Goal: Task Accomplishment & Management: Manage account settings

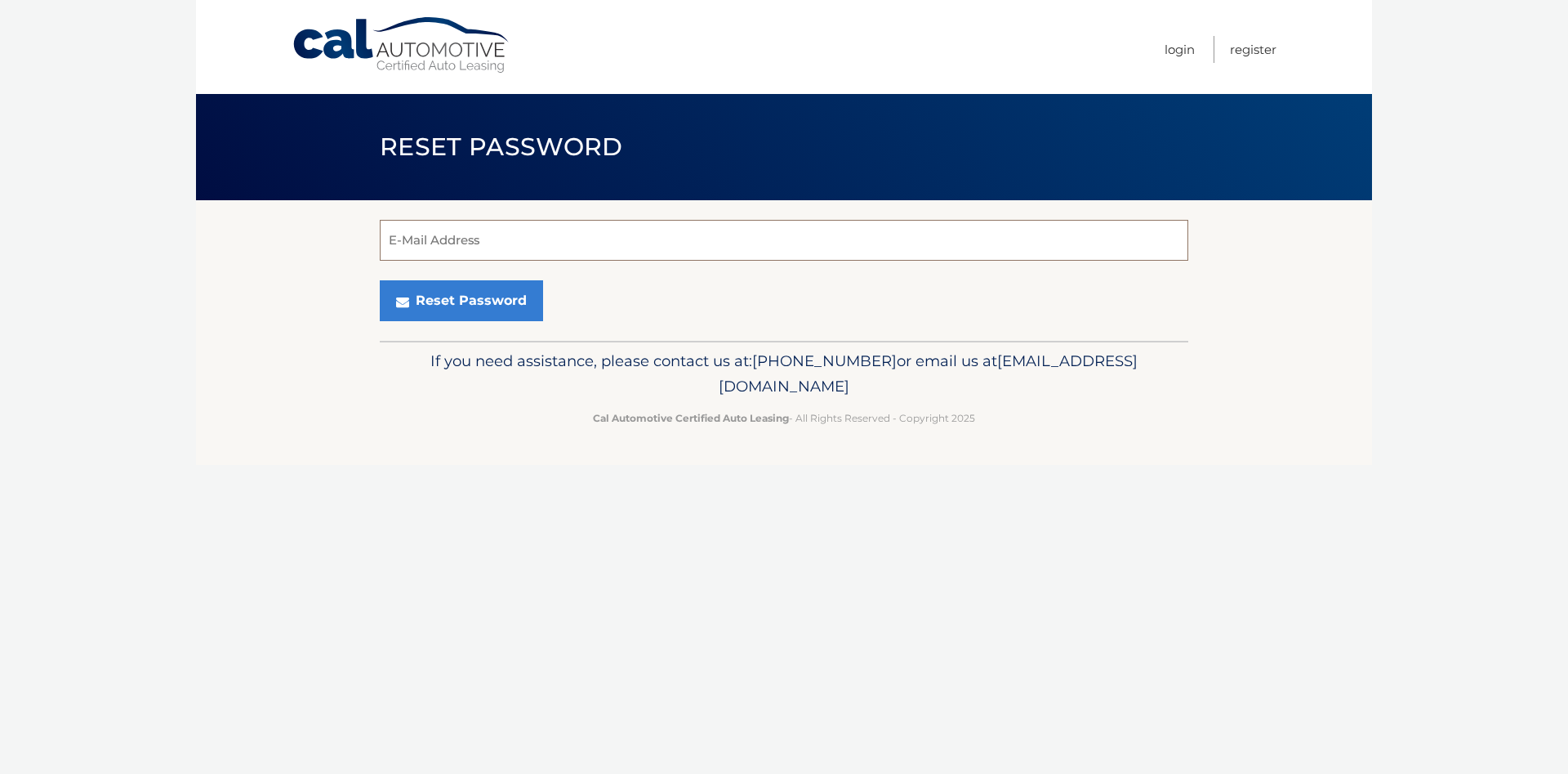
click at [407, 231] on input "E-Mail Address" at bounding box center [784, 240] width 808 height 41
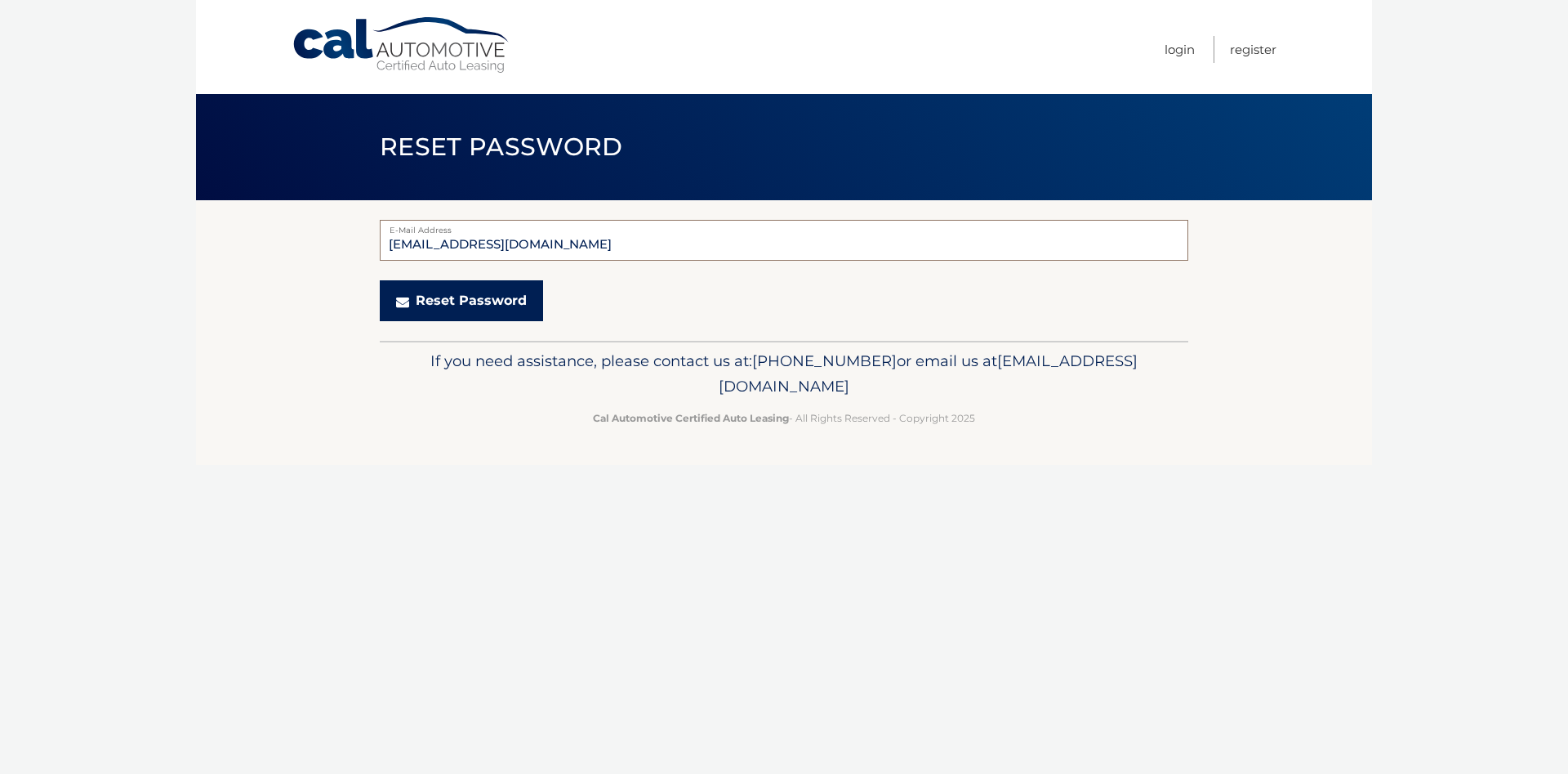
type input "hibuzz@aol.com"
click at [426, 300] on button "Reset Password" at bounding box center [461, 301] width 163 height 41
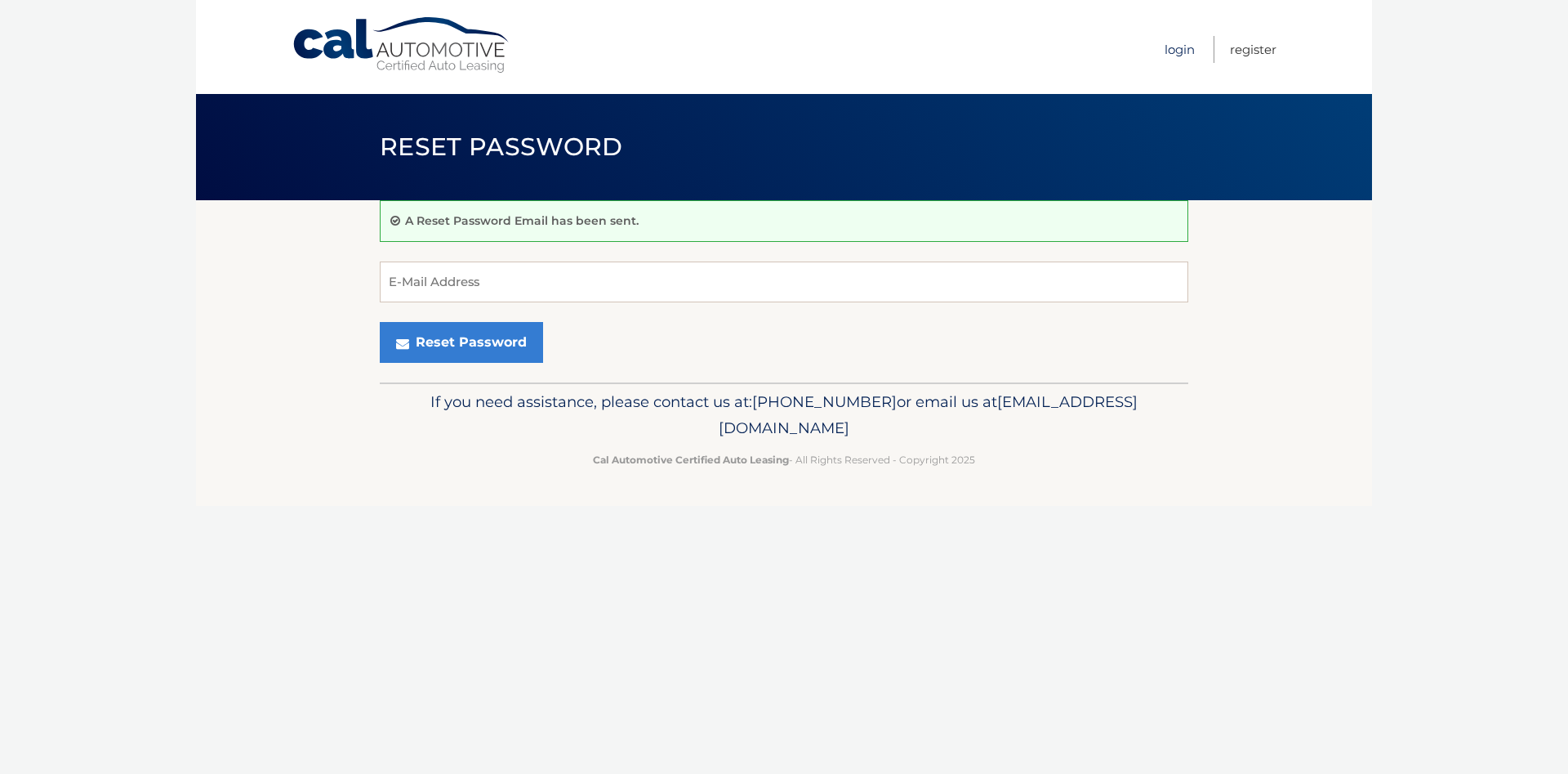
click at [1171, 49] on link "Login" at bounding box center [1179, 49] width 30 height 27
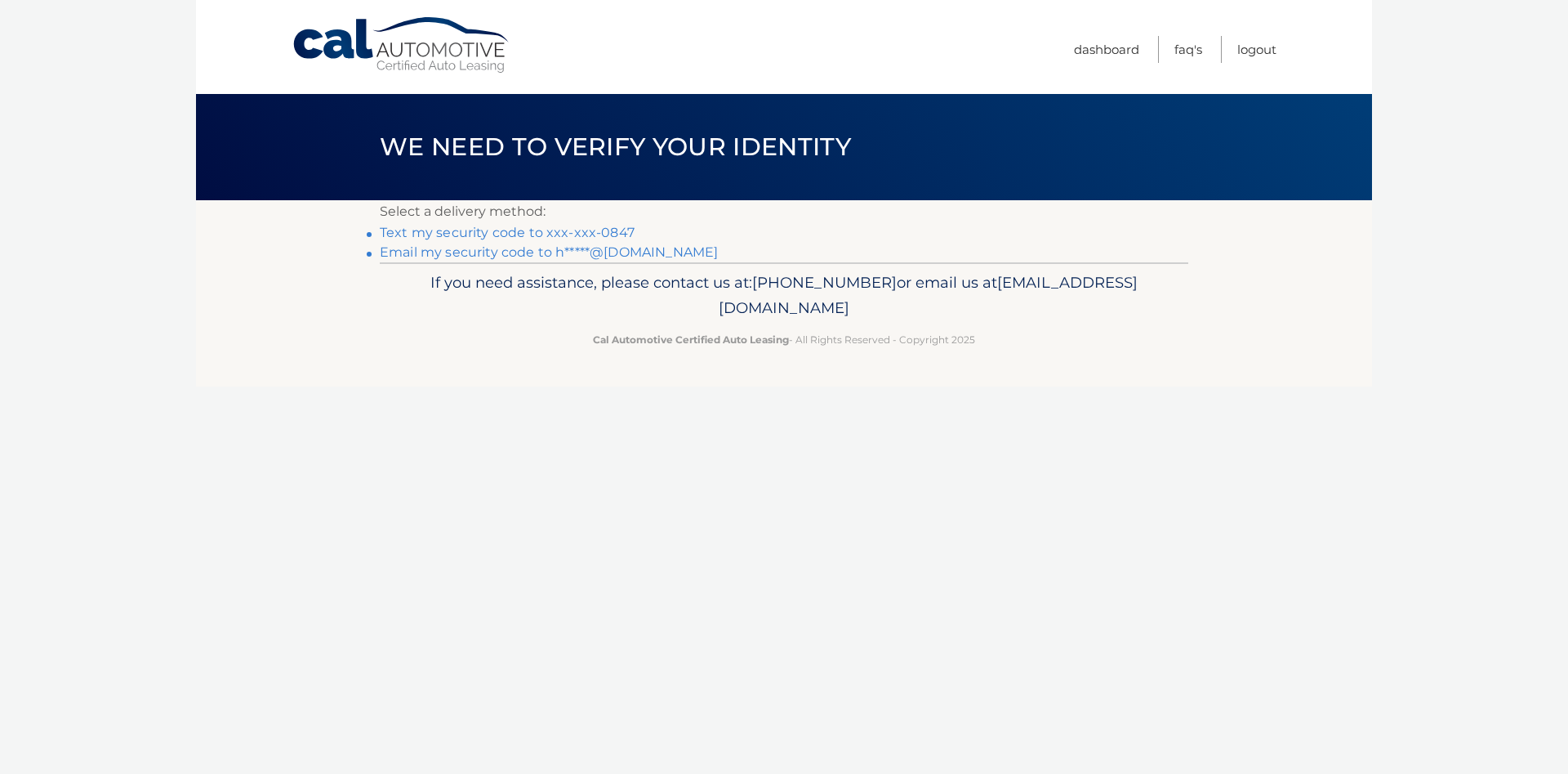
click at [533, 229] on link "Text my security code to xxx-xxx-0847" at bounding box center [507, 232] width 255 height 16
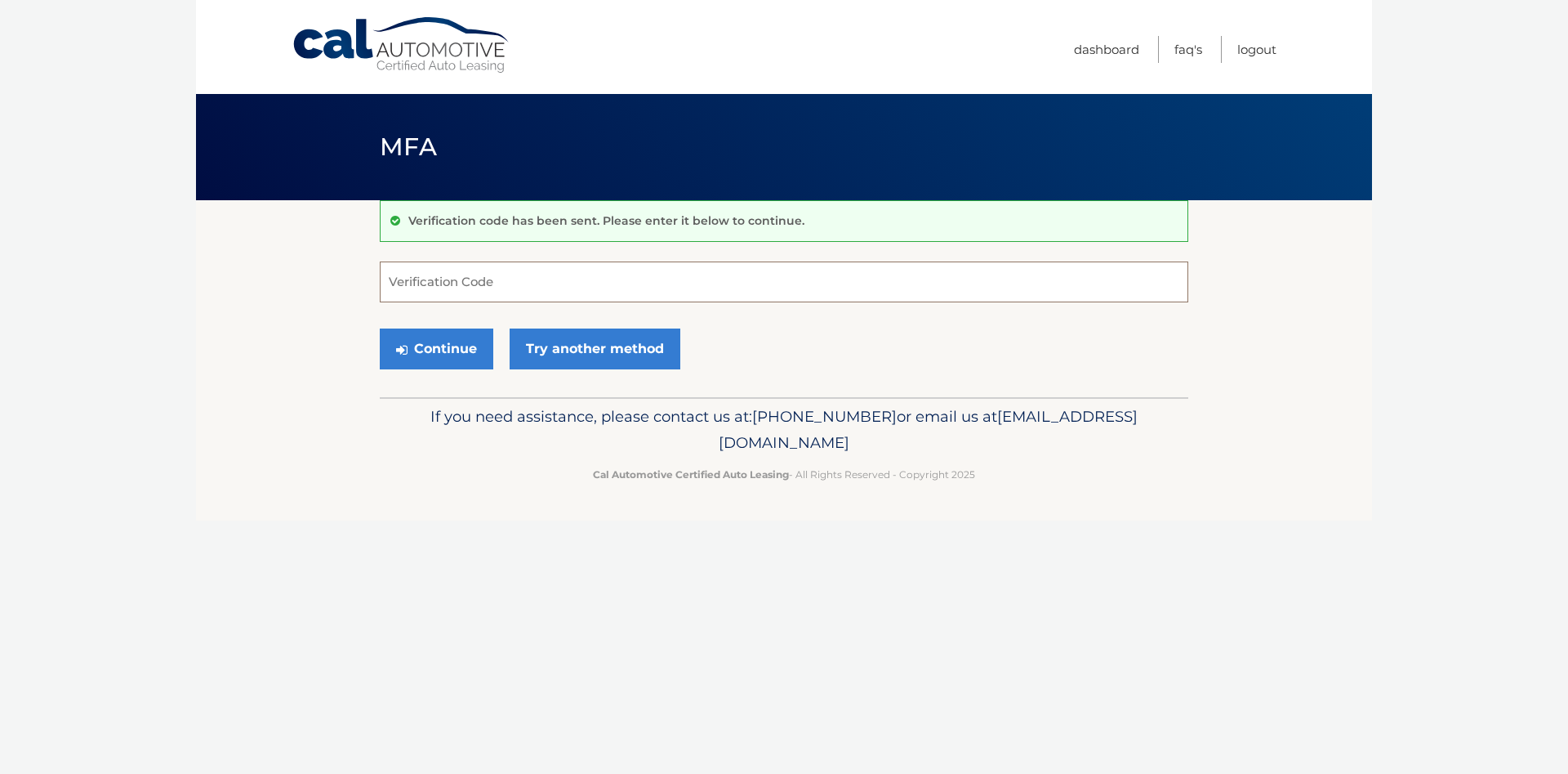
click at [421, 276] on input "Verification Code" at bounding box center [784, 282] width 808 height 41
click at [451, 283] on input "Verification Code" at bounding box center [784, 282] width 808 height 41
type input "137405"
click at [438, 337] on button "Continue" at bounding box center [436, 349] width 114 height 41
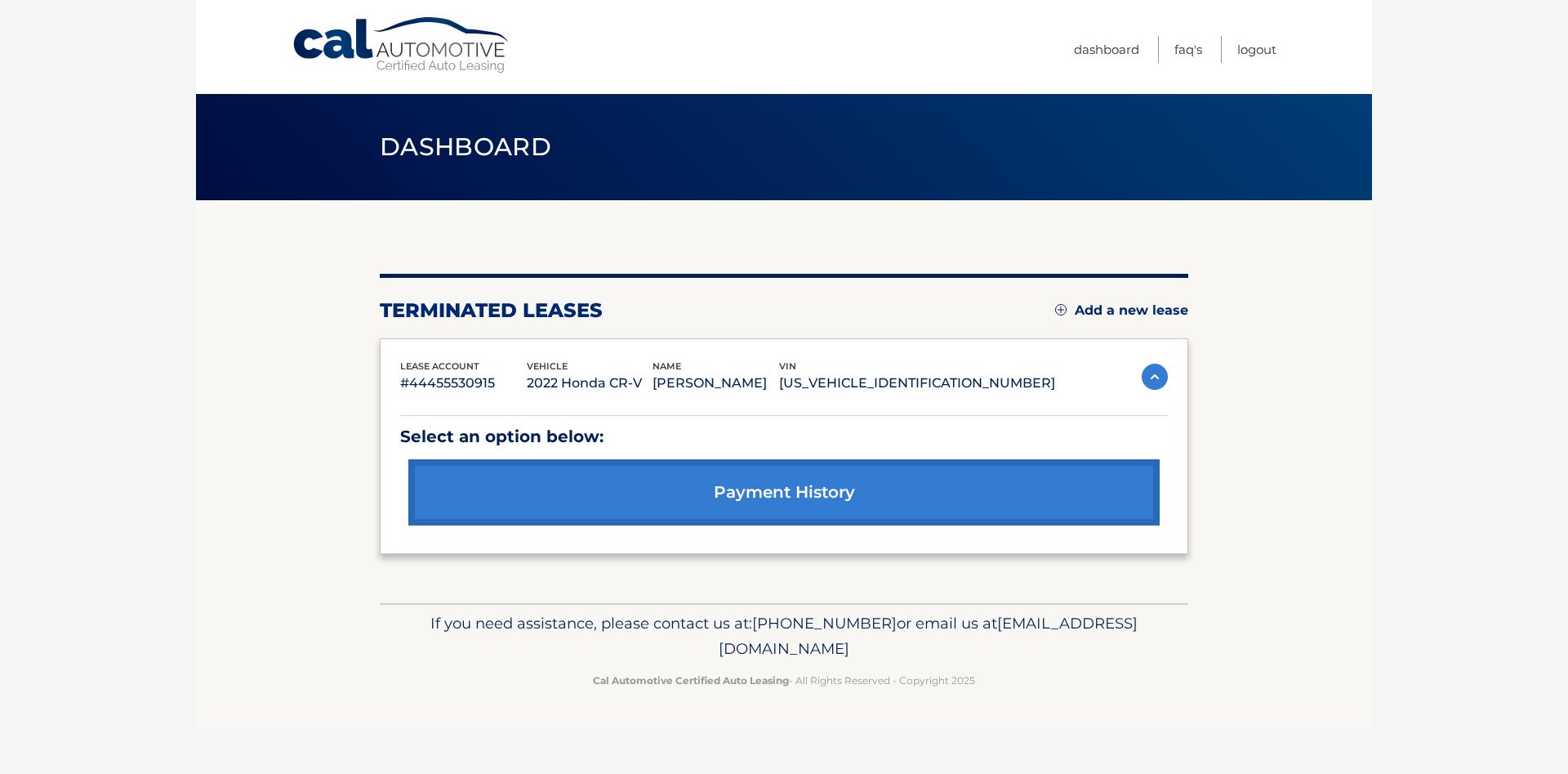
click at [1053, 308] on div "terminated leases Add a new lease" at bounding box center [784, 310] width 808 height 25
click at [1059, 308] on img at bounding box center [1061, 310] width 12 height 12
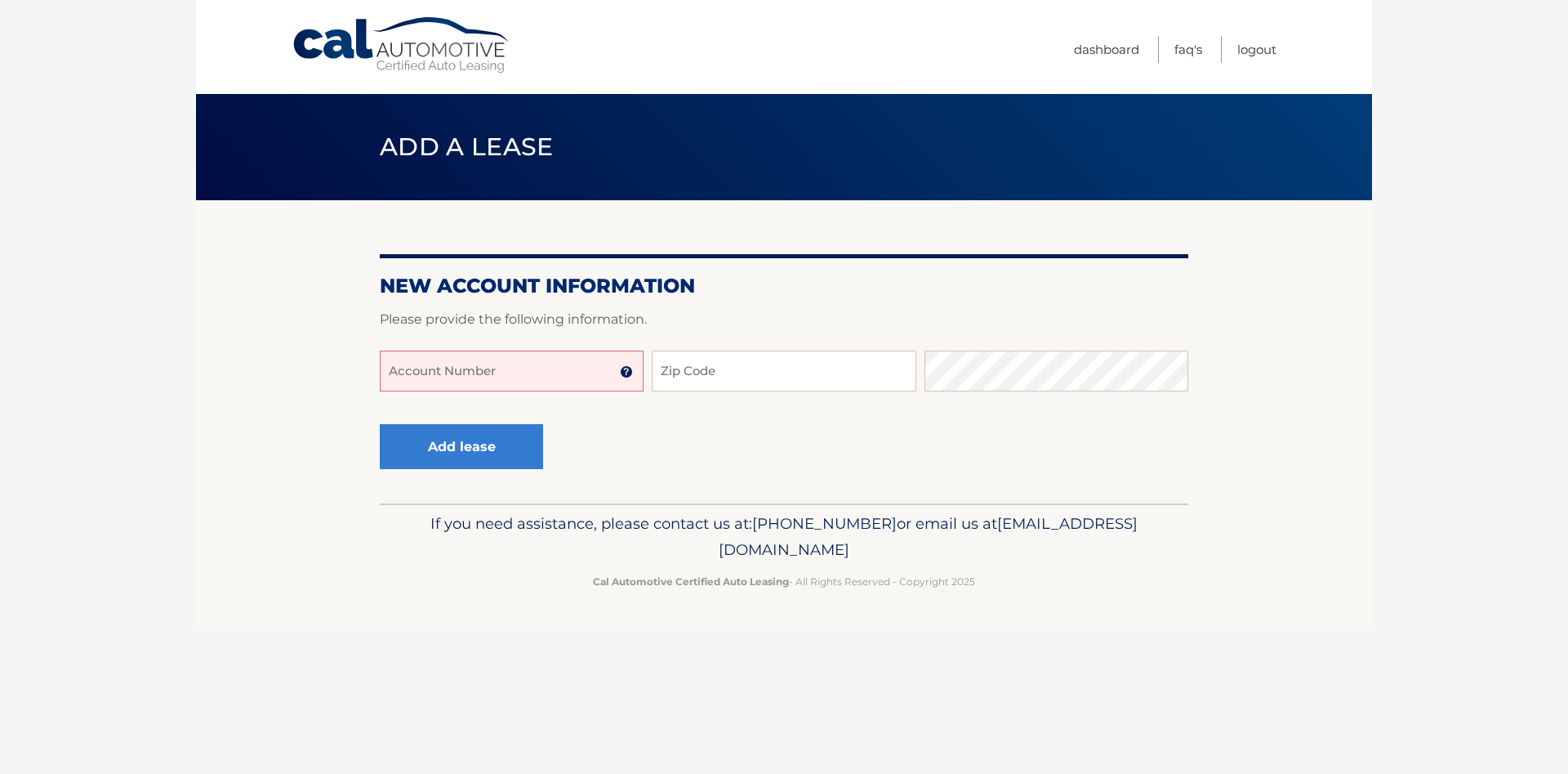
click at [537, 378] on input "Account Number" at bounding box center [511, 371] width 263 height 41
click at [627, 374] on img at bounding box center [626, 372] width 13 height 13
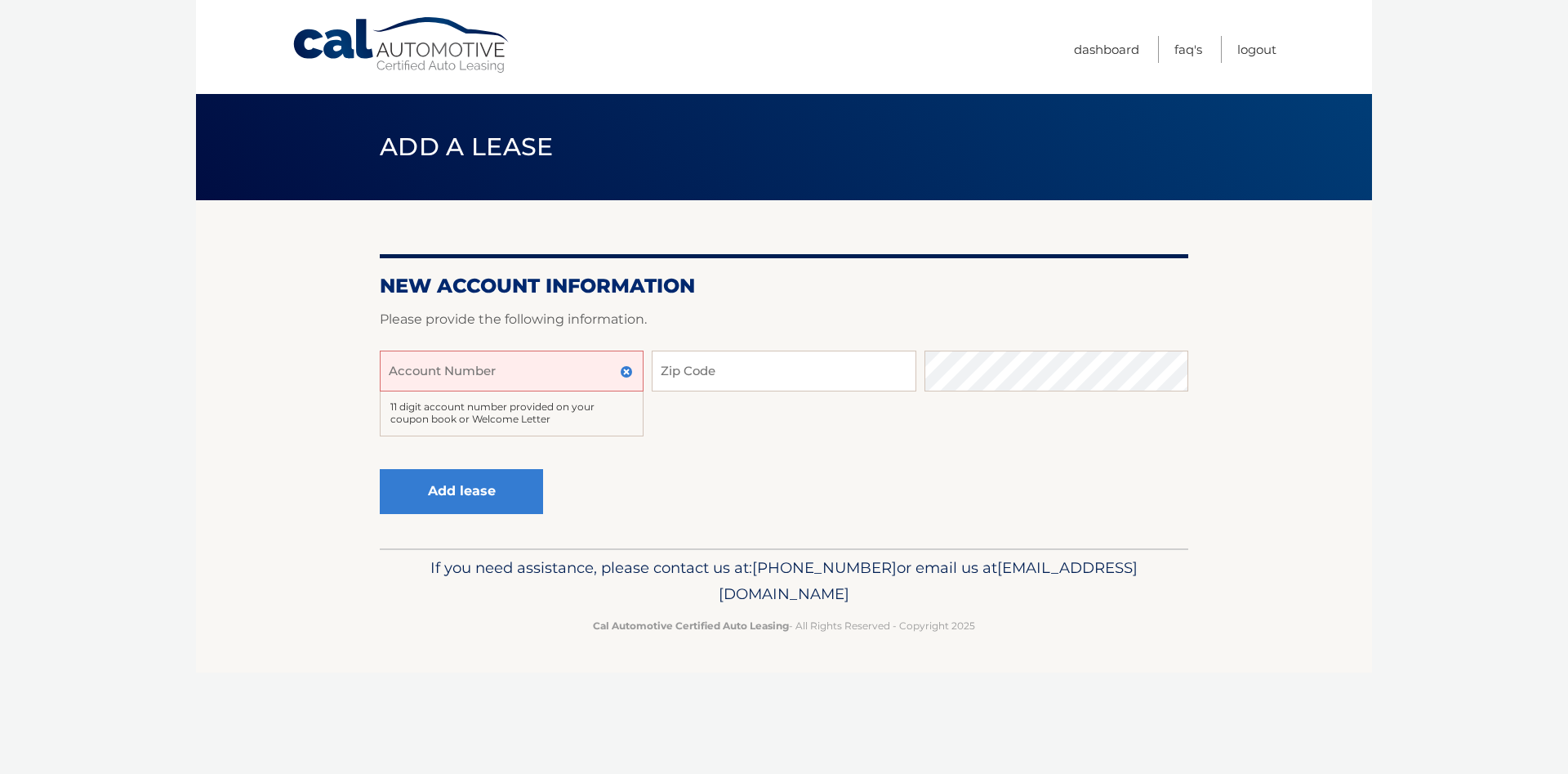
click at [489, 373] on input "Account Number" at bounding box center [511, 371] width 263 height 41
click at [460, 368] on input "4444560833" at bounding box center [511, 371] width 263 height 41
type input "44445608353"
click at [747, 376] on input "Zip Code" at bounding box center [784, 371] width 263 height 41
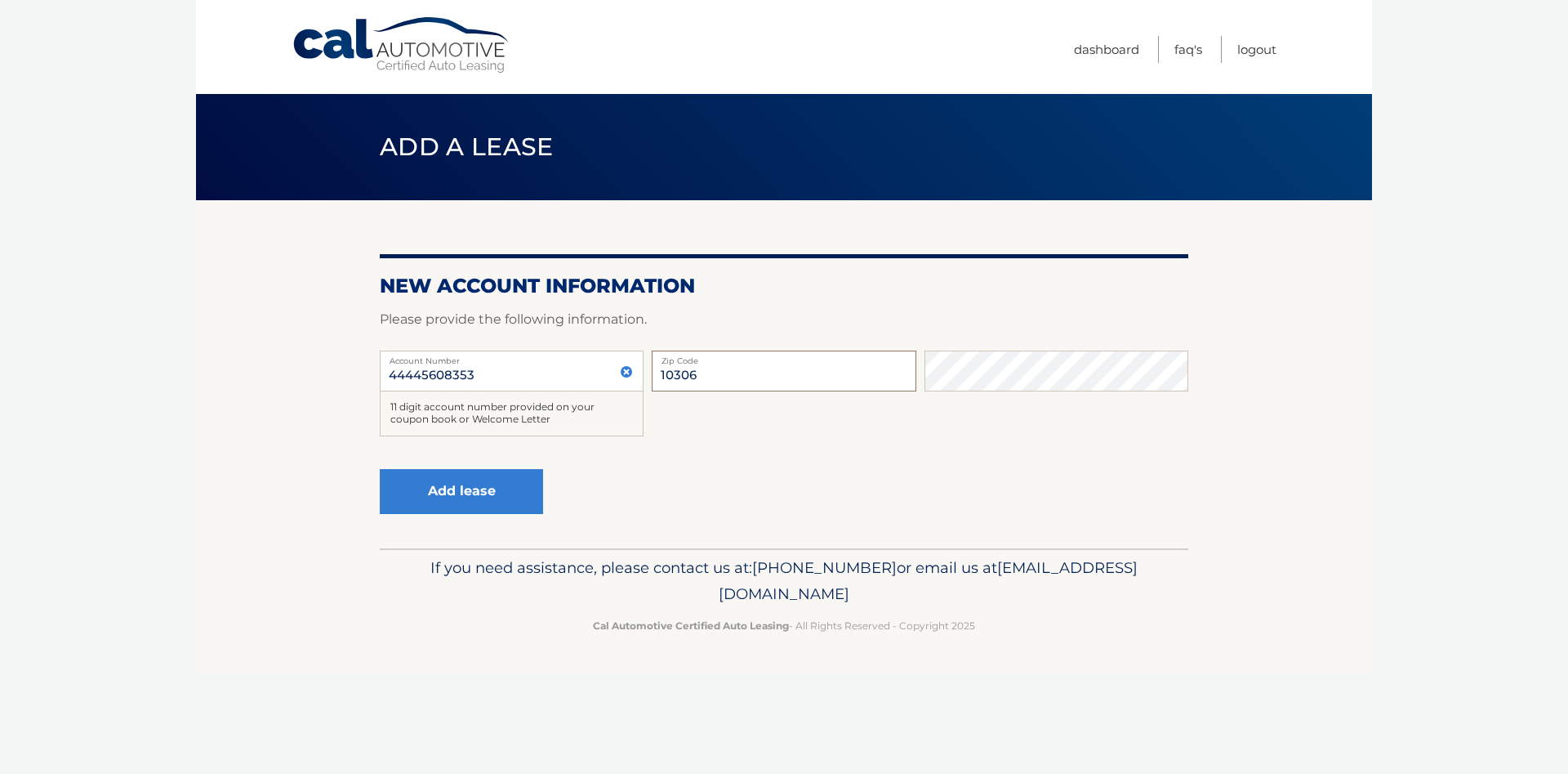
type input "10306"
click at [435, 492] on button "Add lease" at bounding box center [461, 492] width 163 height 45
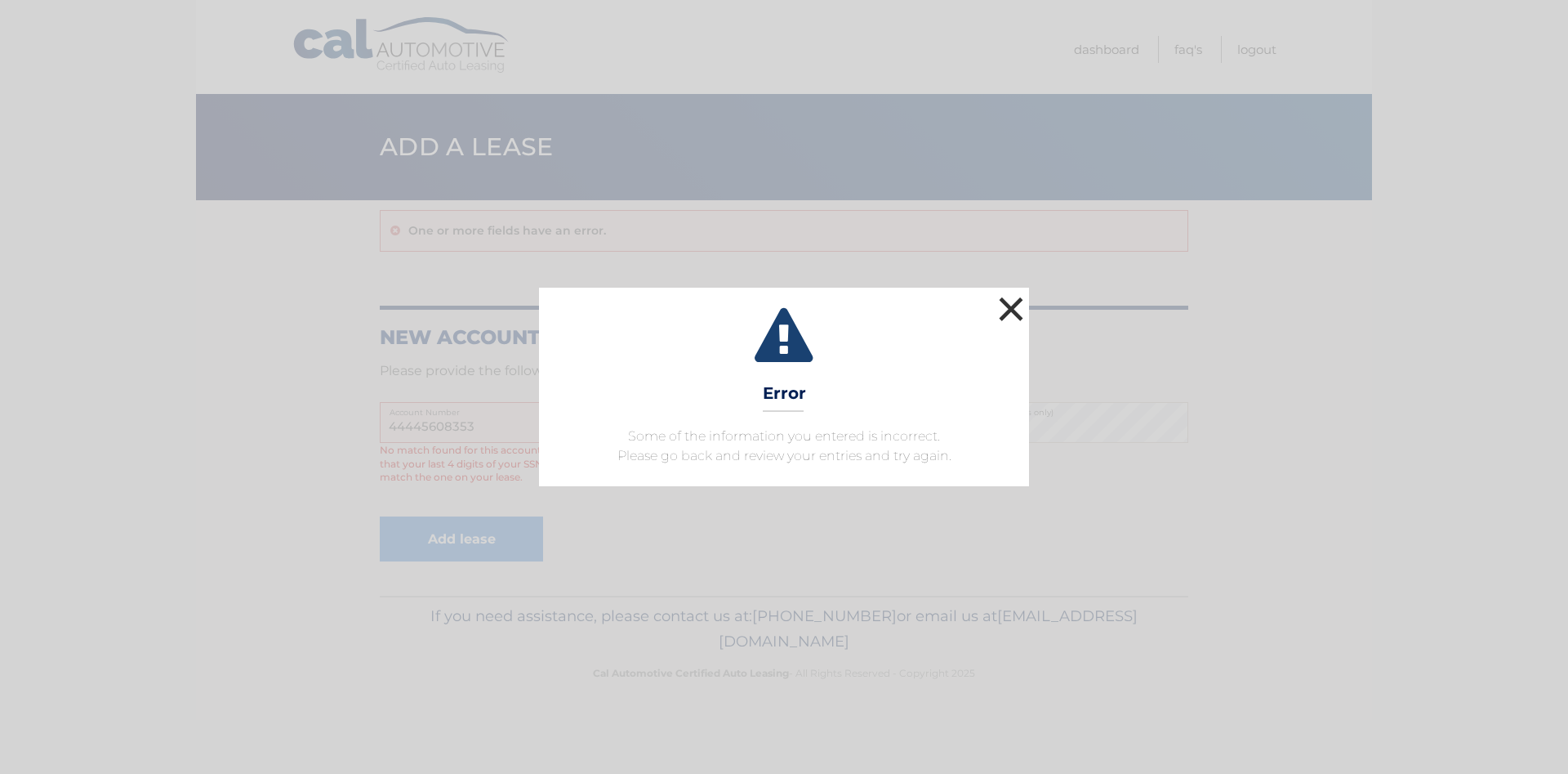
click at [1009, 310] on button "×" at bounding box center [1012, 309] width 33 height 33
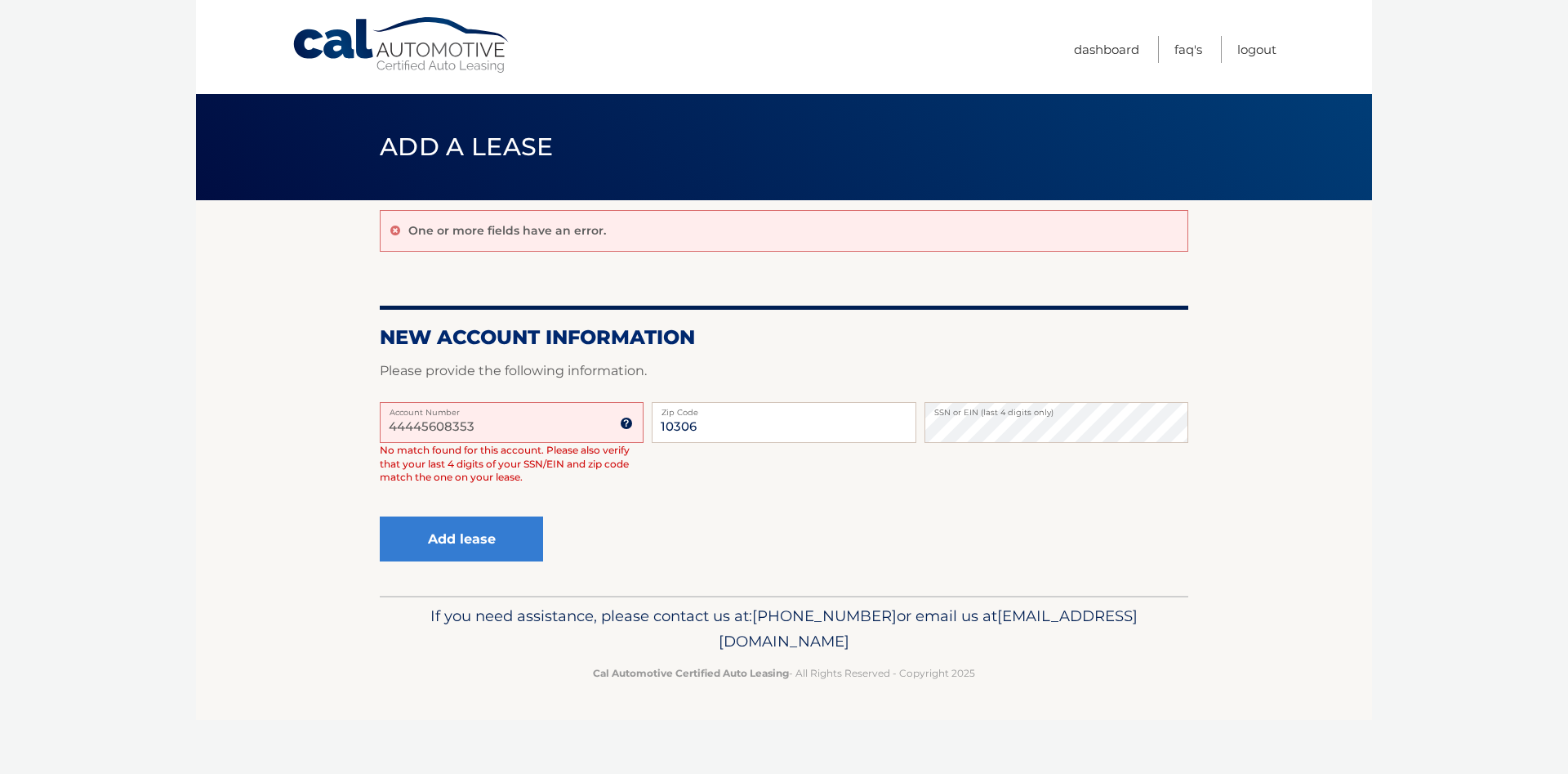
click at [421, 427] on input "44445608353" at bounding box center [511, 422] width 263 height 41
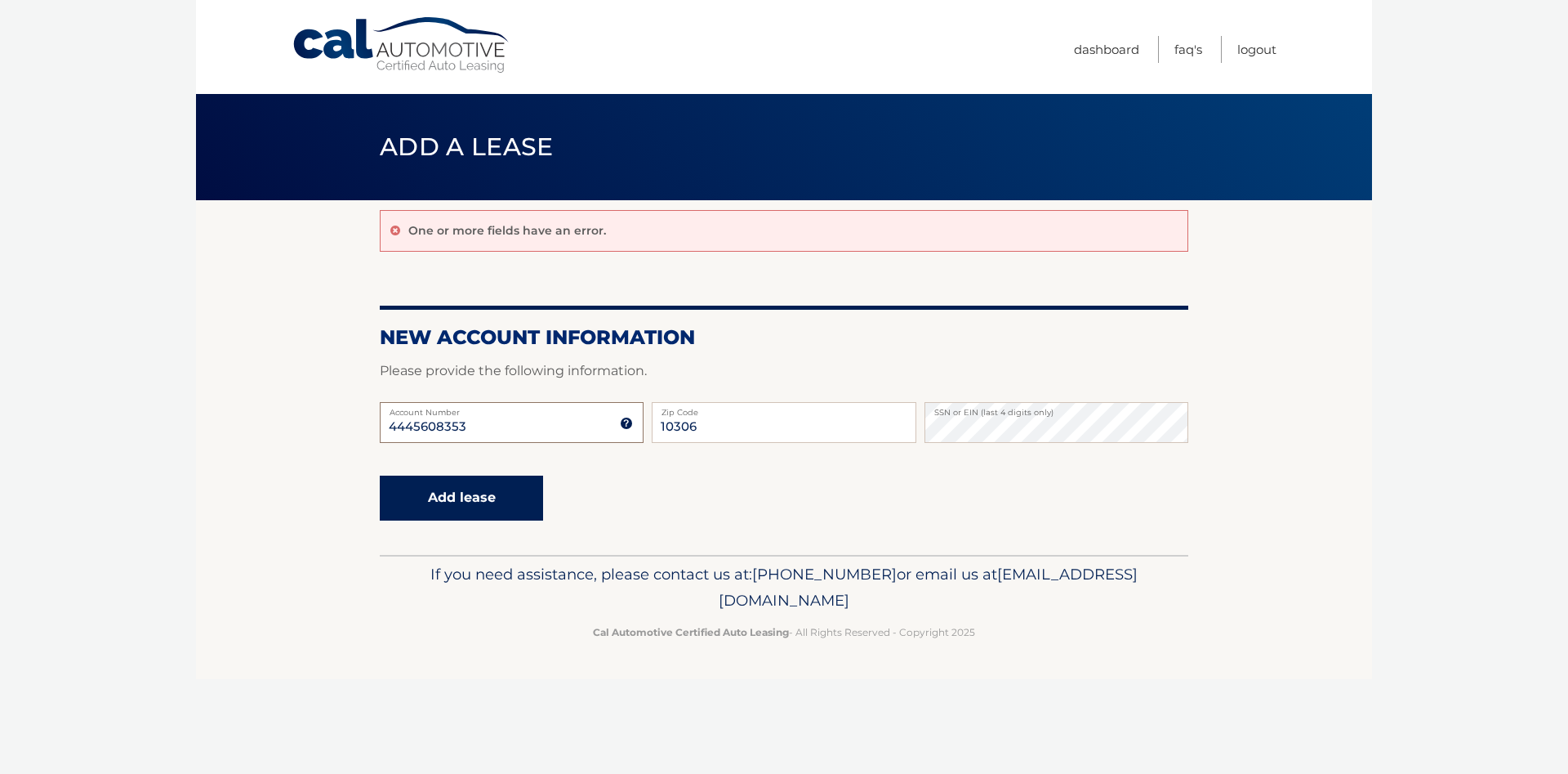
type input "4445608353"
click at [467, 496] on button "Add lease" at bounding box center [461, 497] width 163 height 45
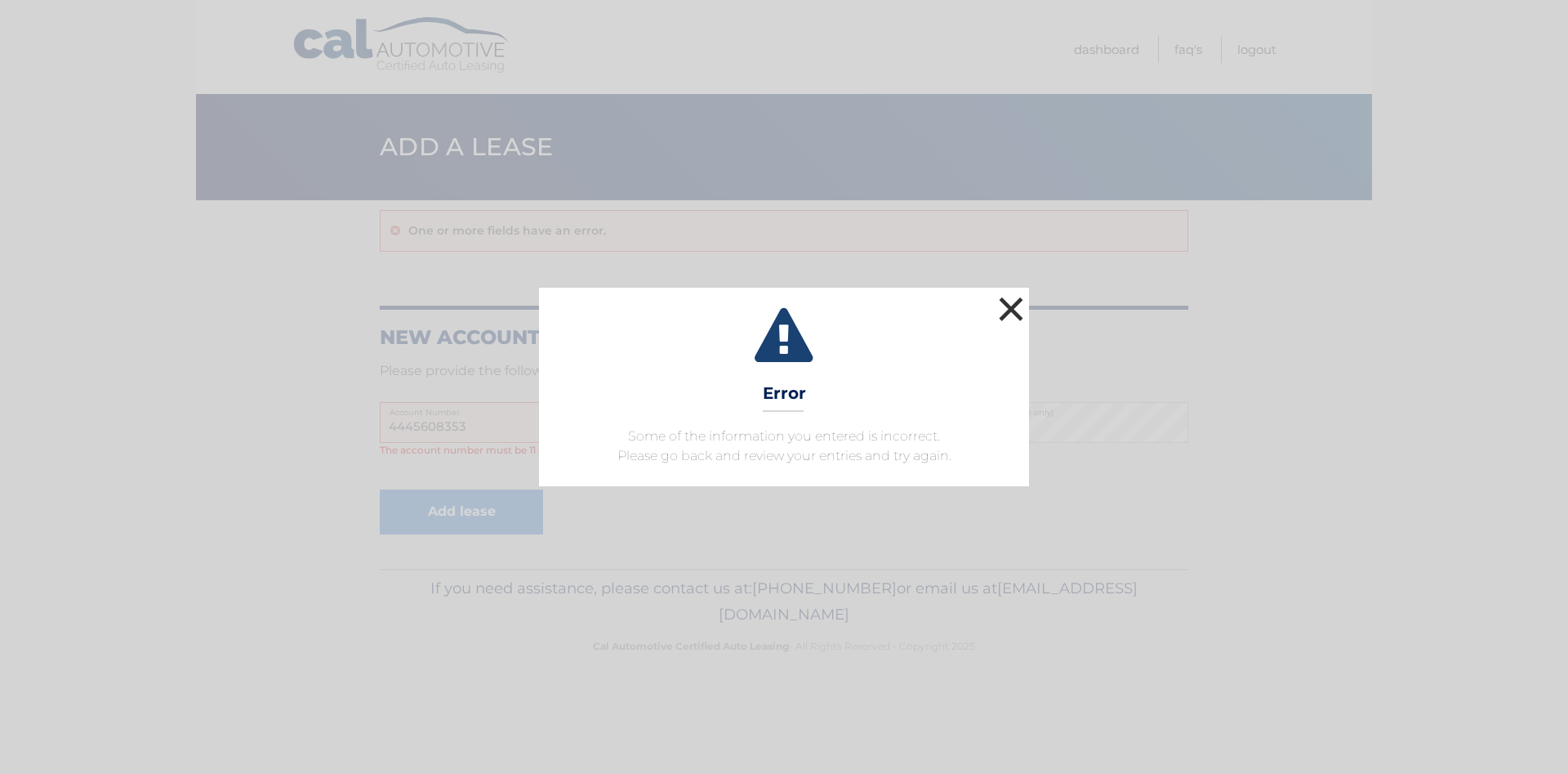
click at [1012, 302] on button "×" at bounding box center [1012, 309] width 33 height 33
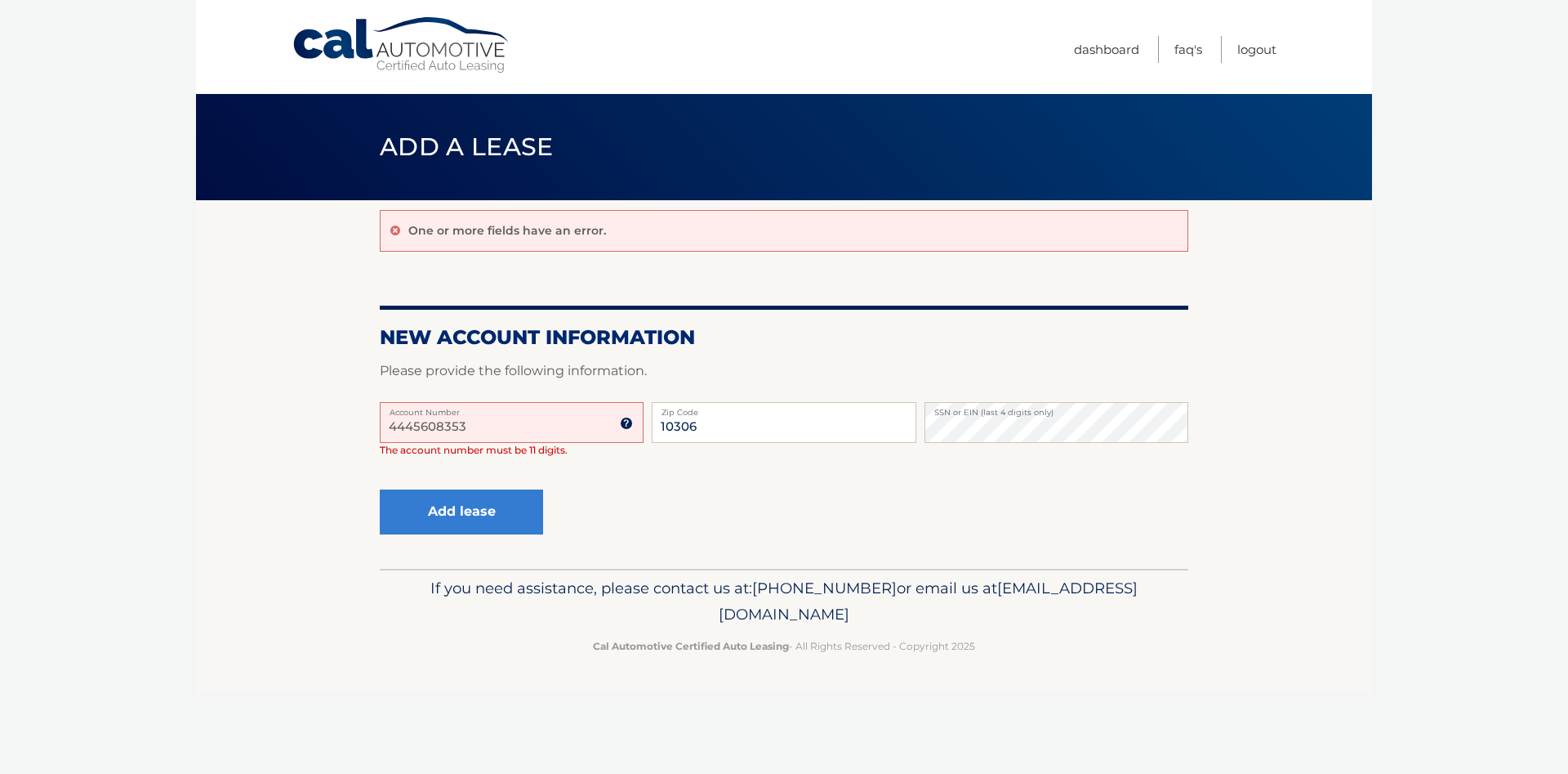
click at [434, 426] on input "4445608353" at bounding box center [511, 422] width 263 height 41
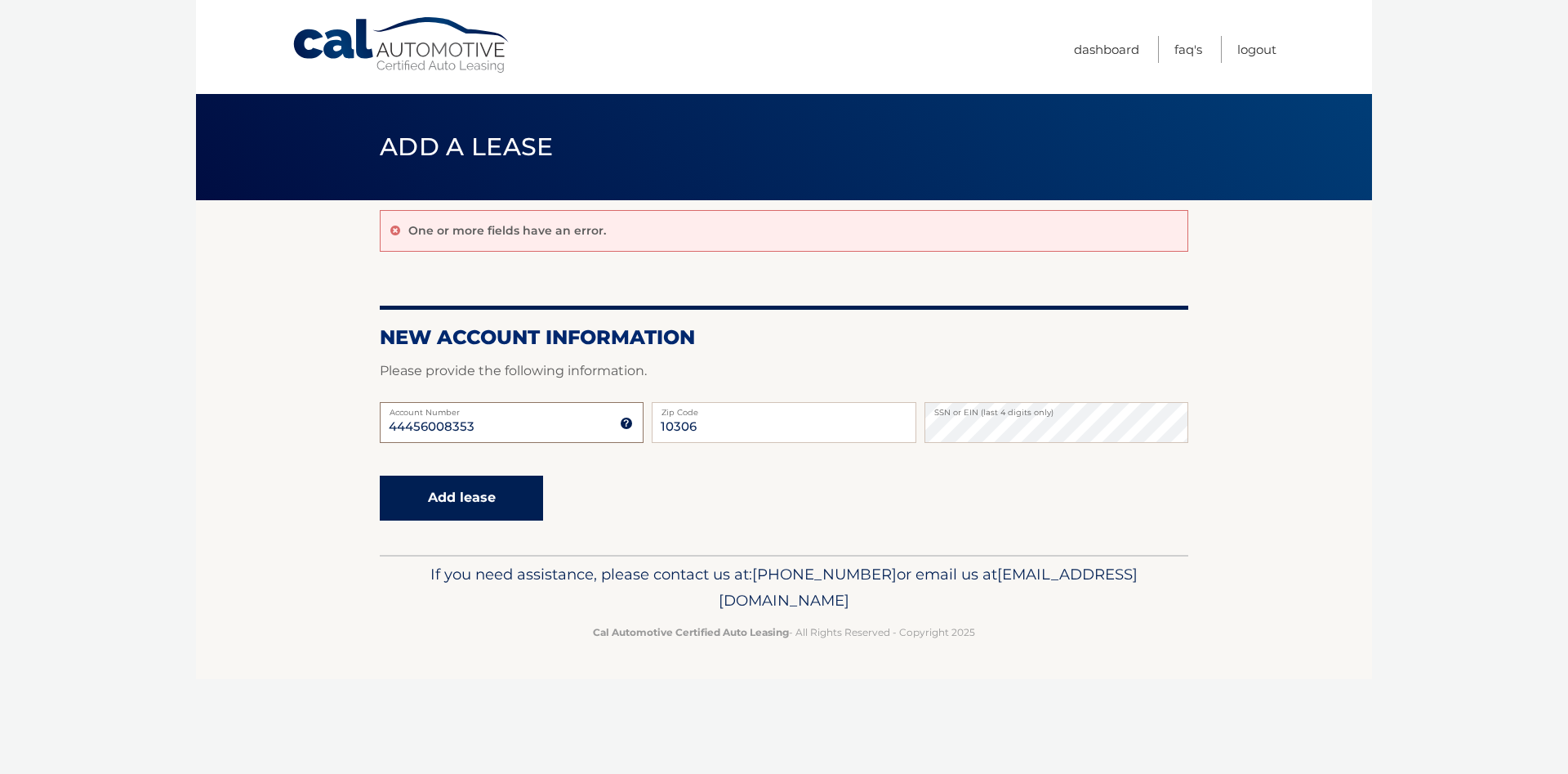
type input "44456008353"
click at [456, 502] on button "Add lease" at bounding box center [461, 497] width 163 height 45
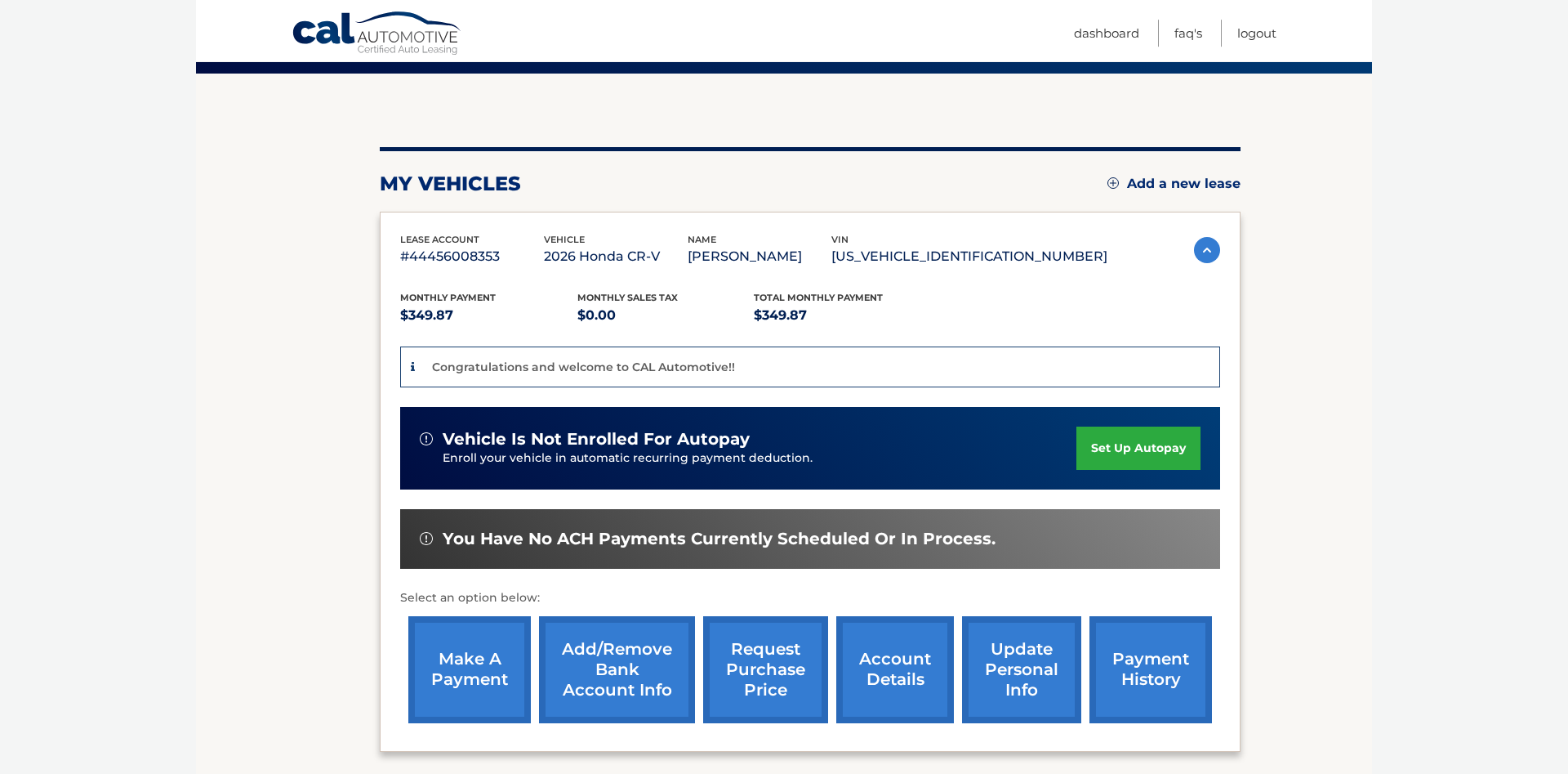
scroll to position [166, 0]
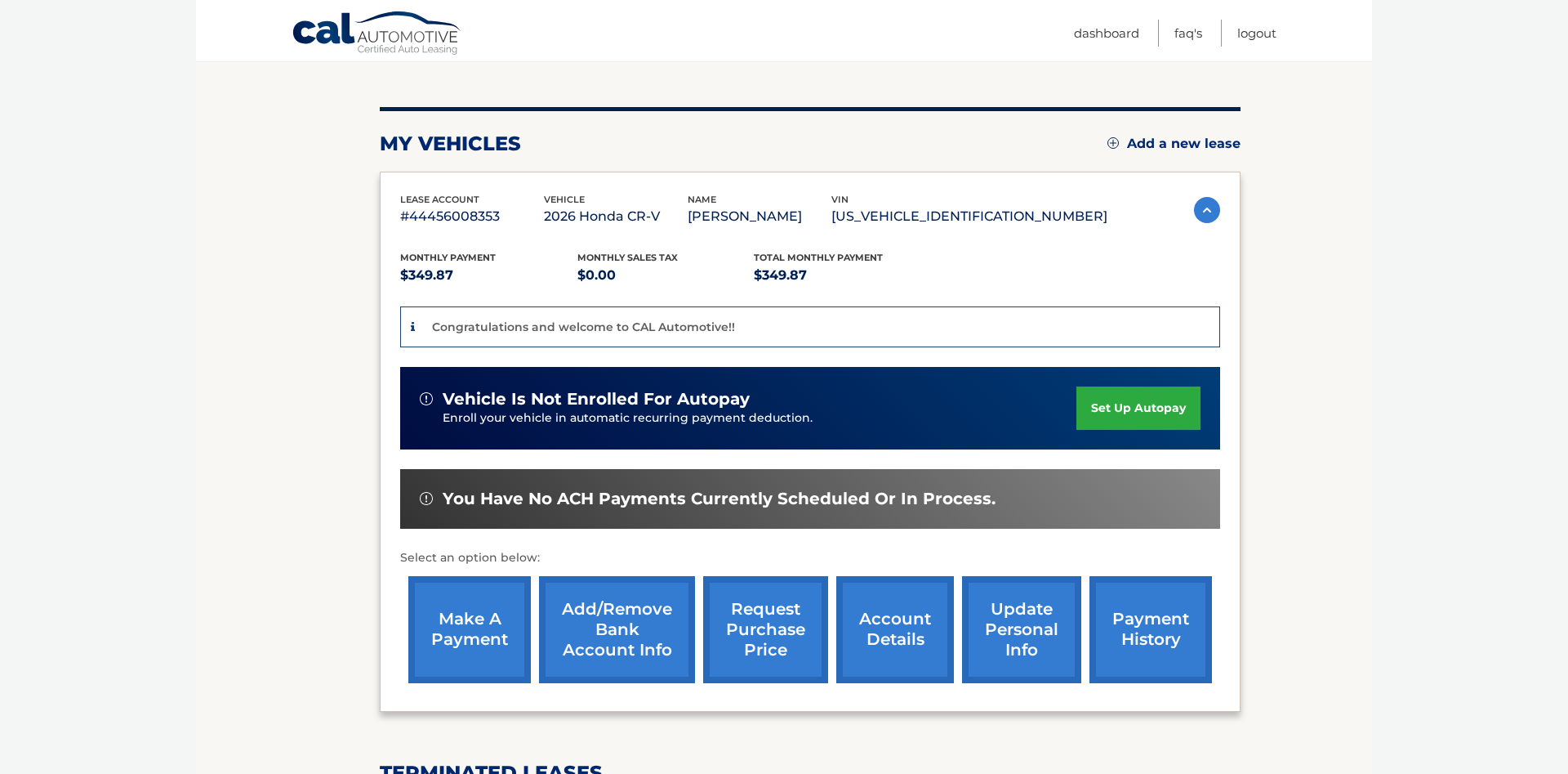
click at [1096, 406] on link "set up autopay" at bounding box center [1138, 408] width 124 height 44
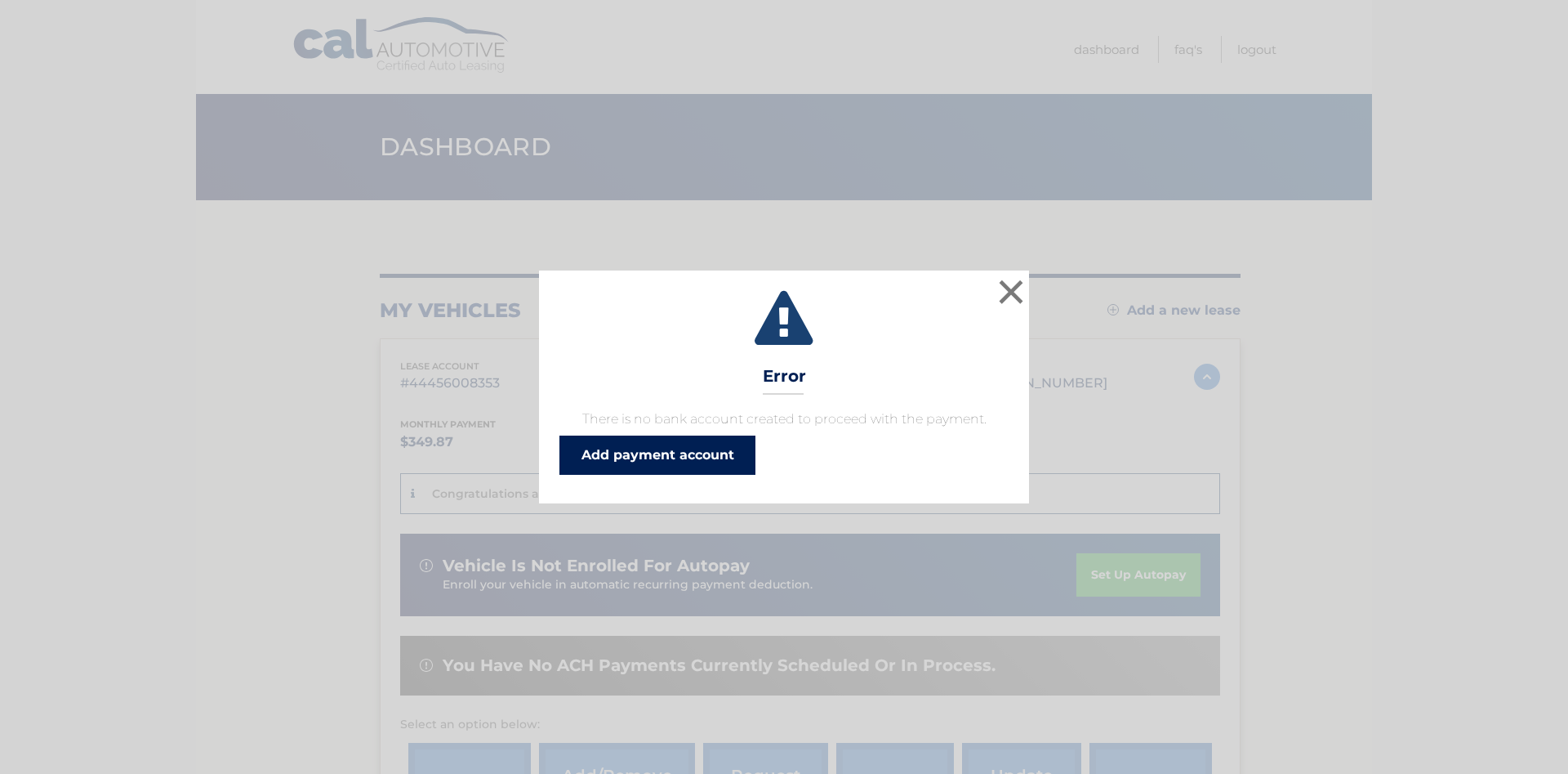
click at [649, 459] on link "Add payment account" at bounding box center [658, 455] width 196 height 40
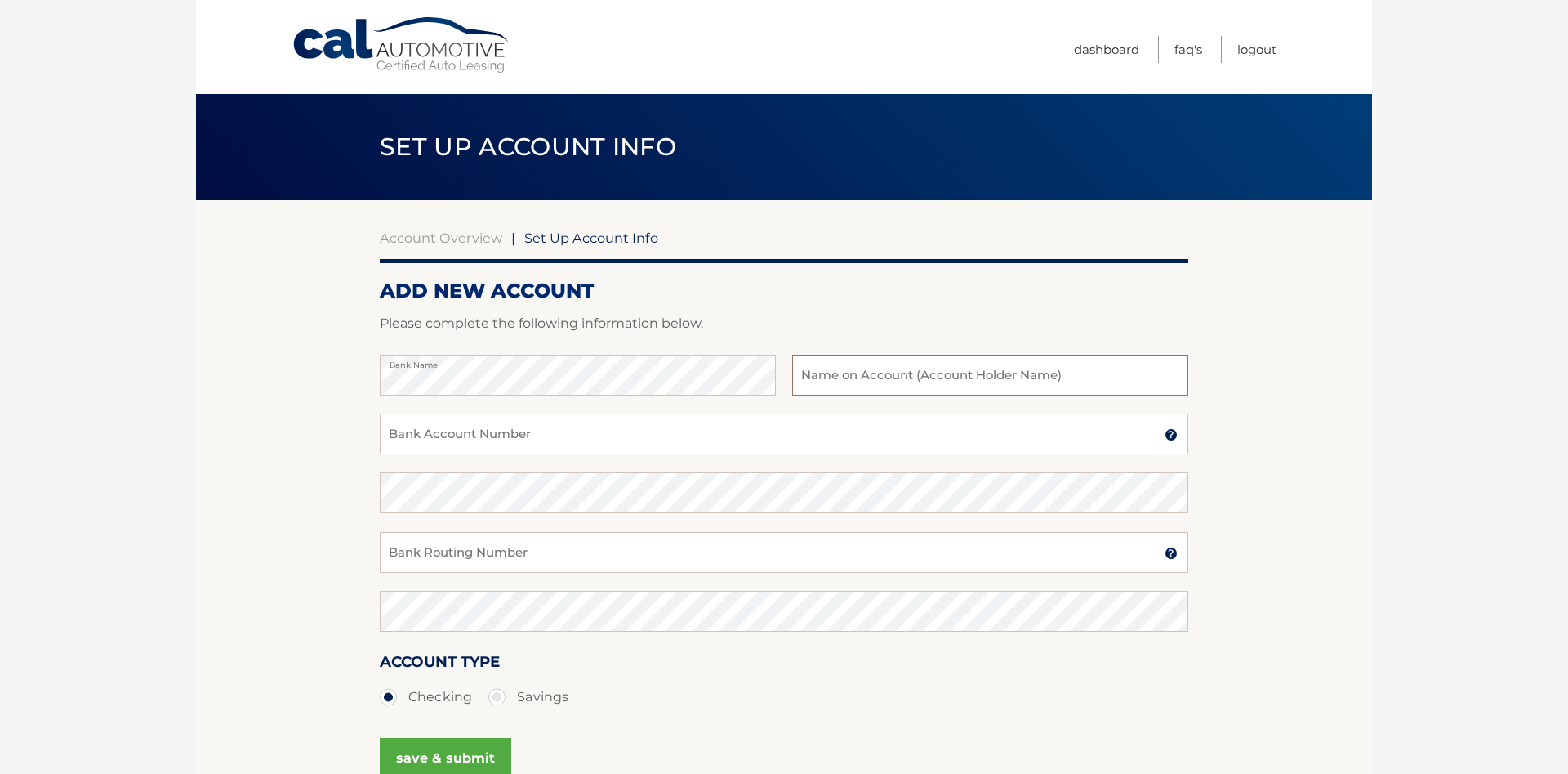
click at [843, 375] on input "text" at bounding box center [989, 375] width 396 height 41
type input "[PERSON_NAME]"
click at [422, 442] on input "Bank Account Number" at bounding box center [784, 434] width 808 height 41
type input "231372691"
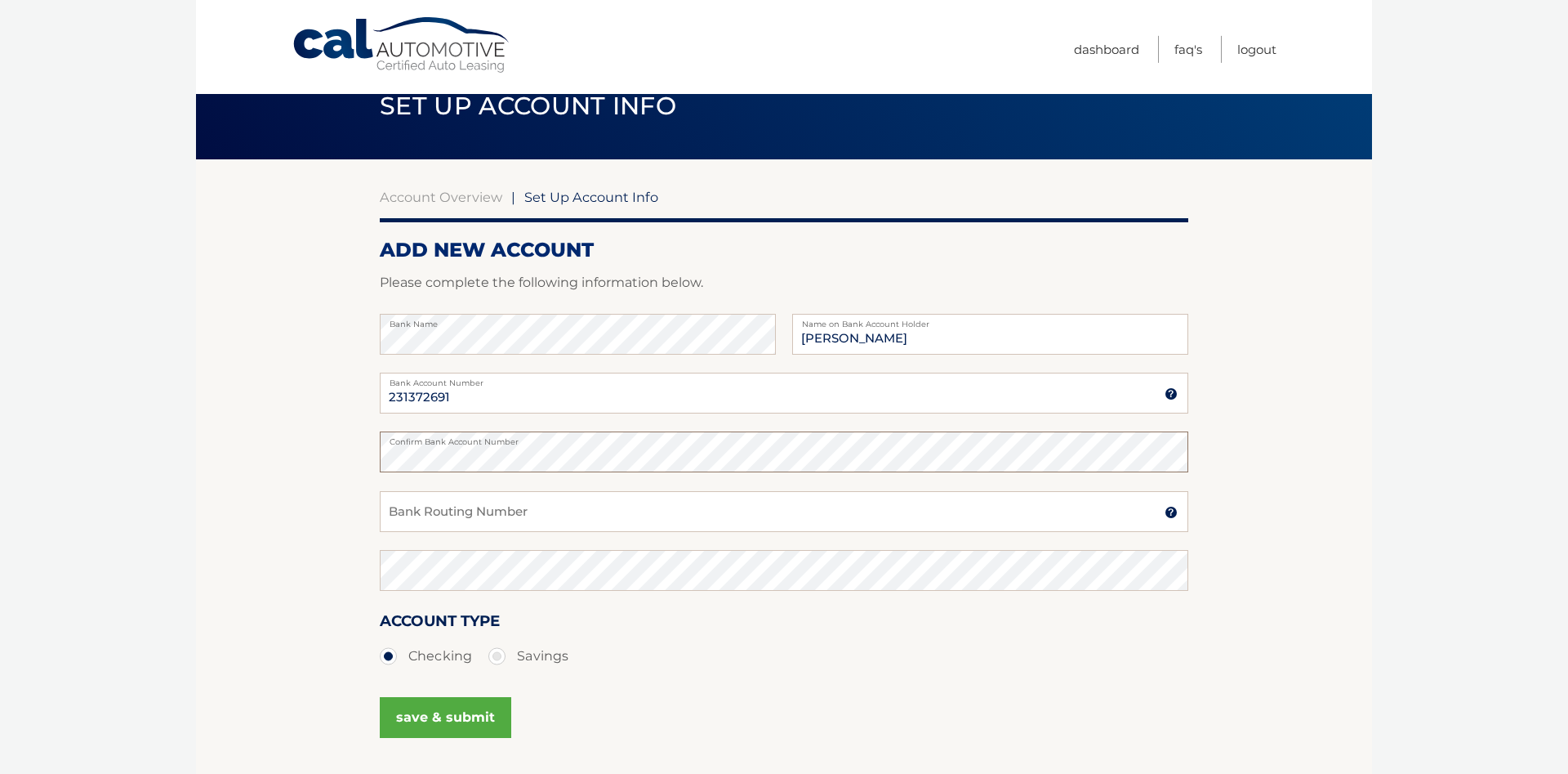
scroll to position [83, 0]
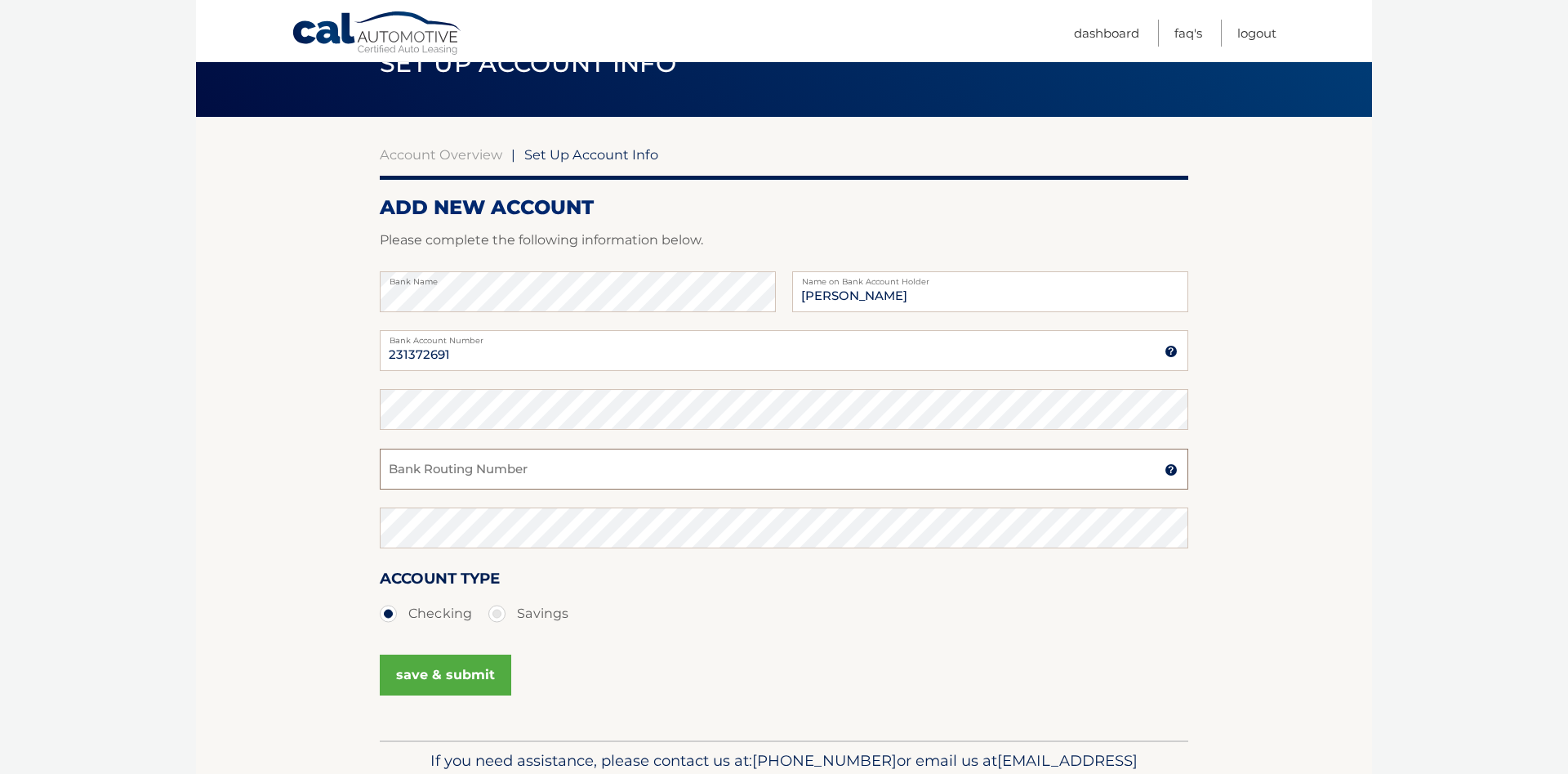
click at [422, 472] on input "Bank Routing Number" at bounding box center [784, 469] width 808 height 41
paste input "231372691"
type input "231372691"
drag, startPoint x: 458, startPoint y: 349, endPoint x: 384, endPoint y: 367, distance: 76.2
click at [382, 370] on input "231372691" at bounding box center [784, 351] width 808 height 41
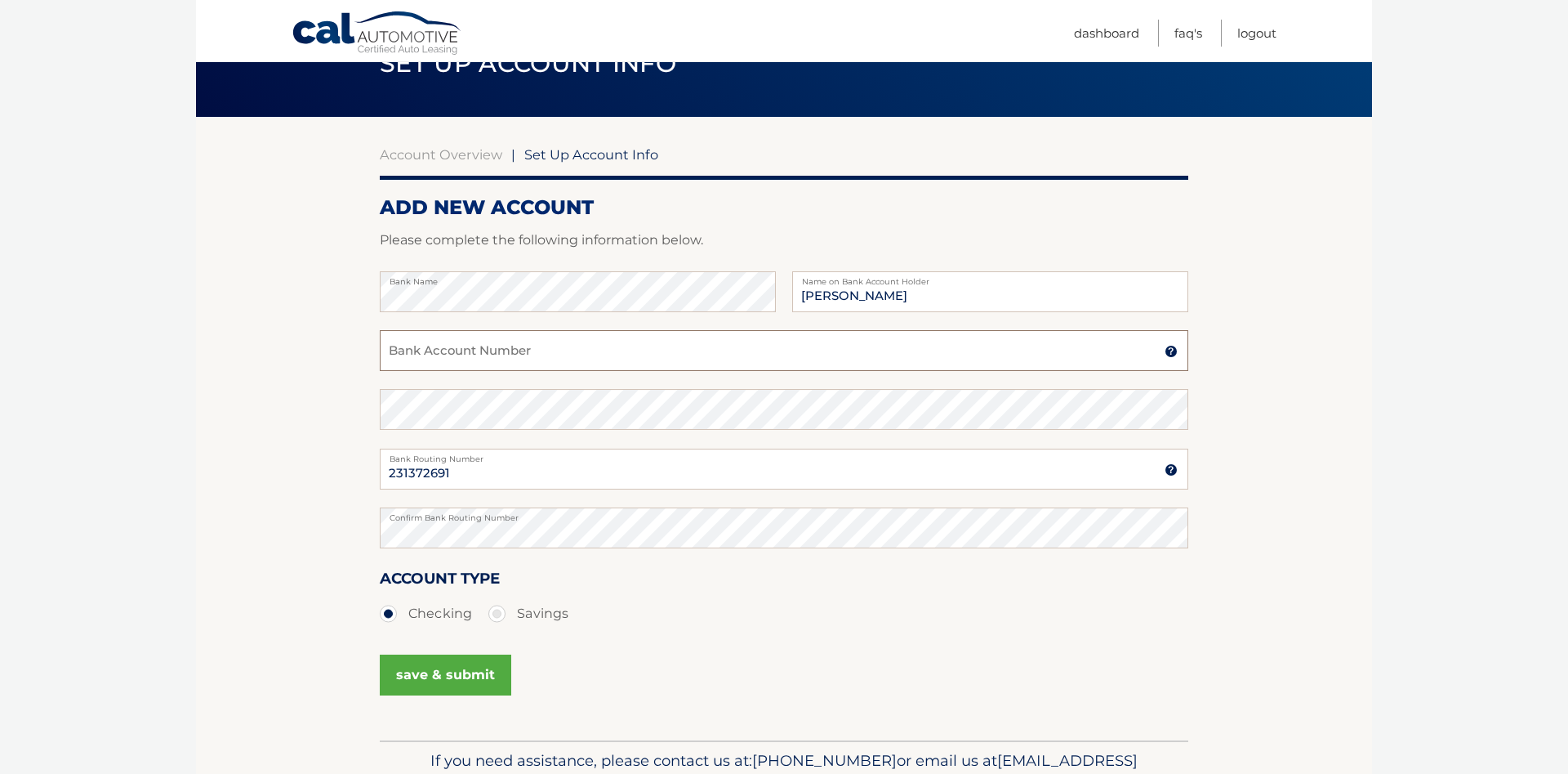
click at [403, 350] on input "Bank Account Number" at bounding box center [784, 351] width 808 height 41
type input "0099026672"
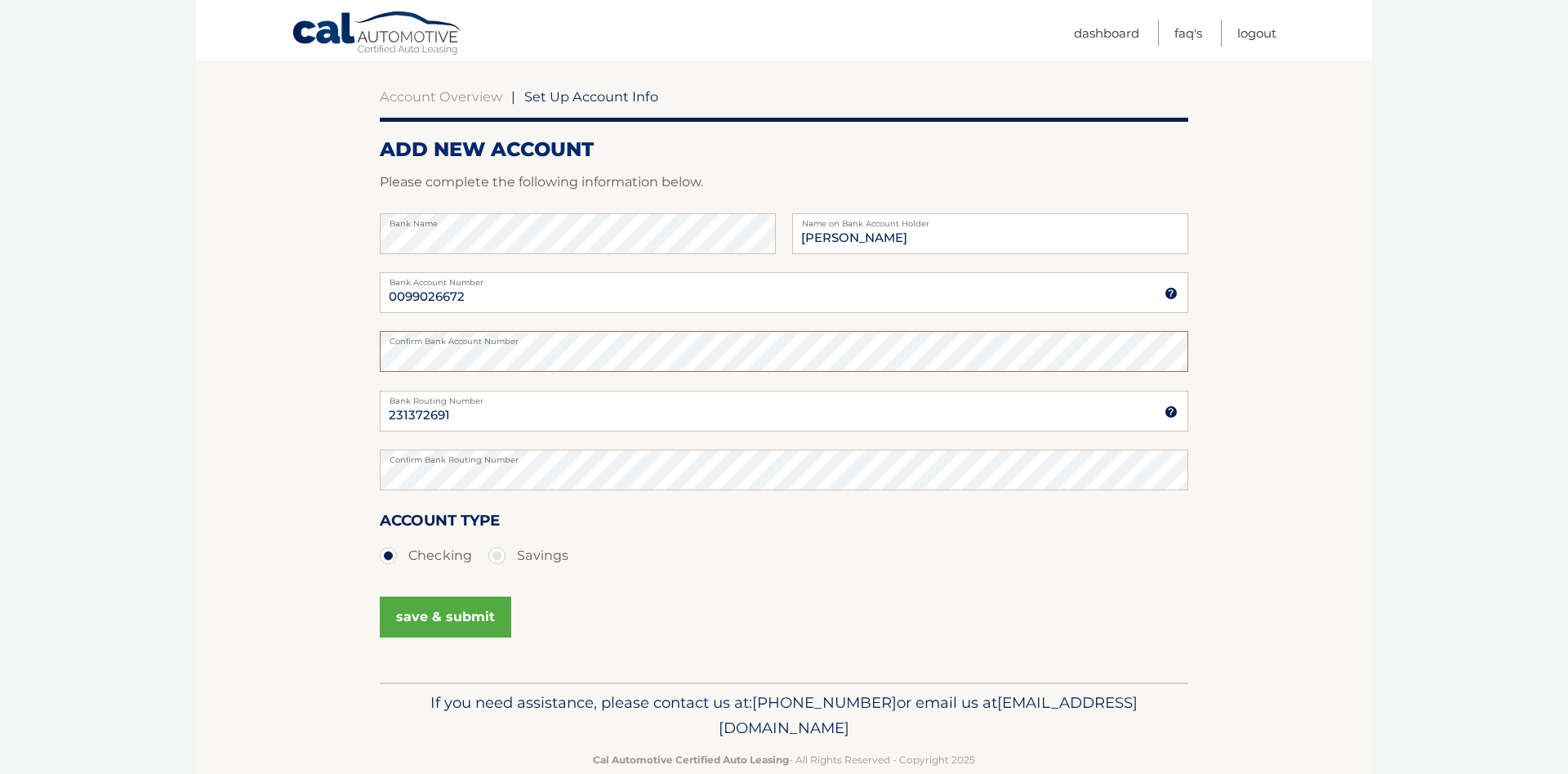
scroll to position [174, 0]
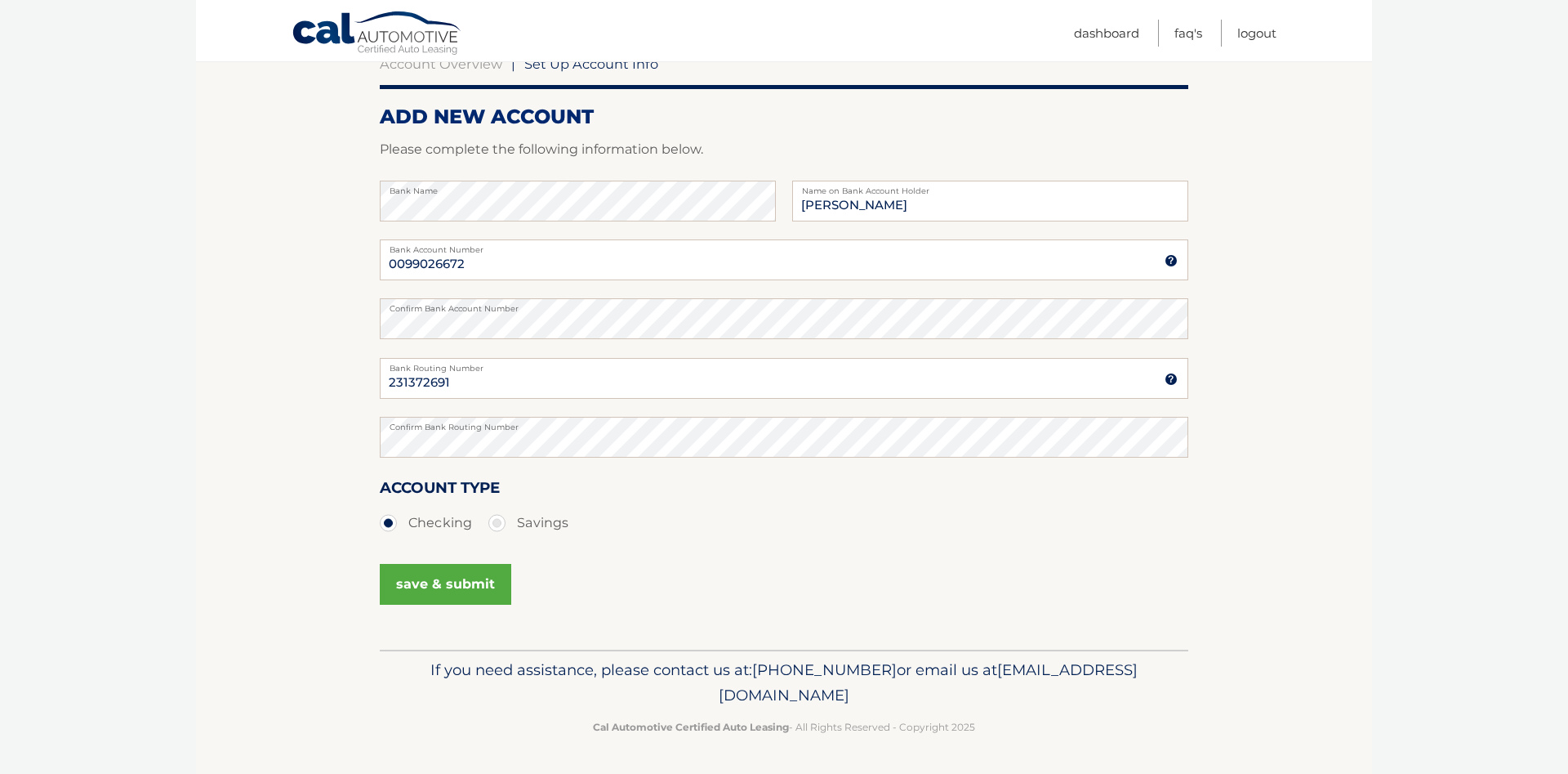
click at [421, 582] on button "save & submit" at bounding box center [445, 585] width 132 height 41
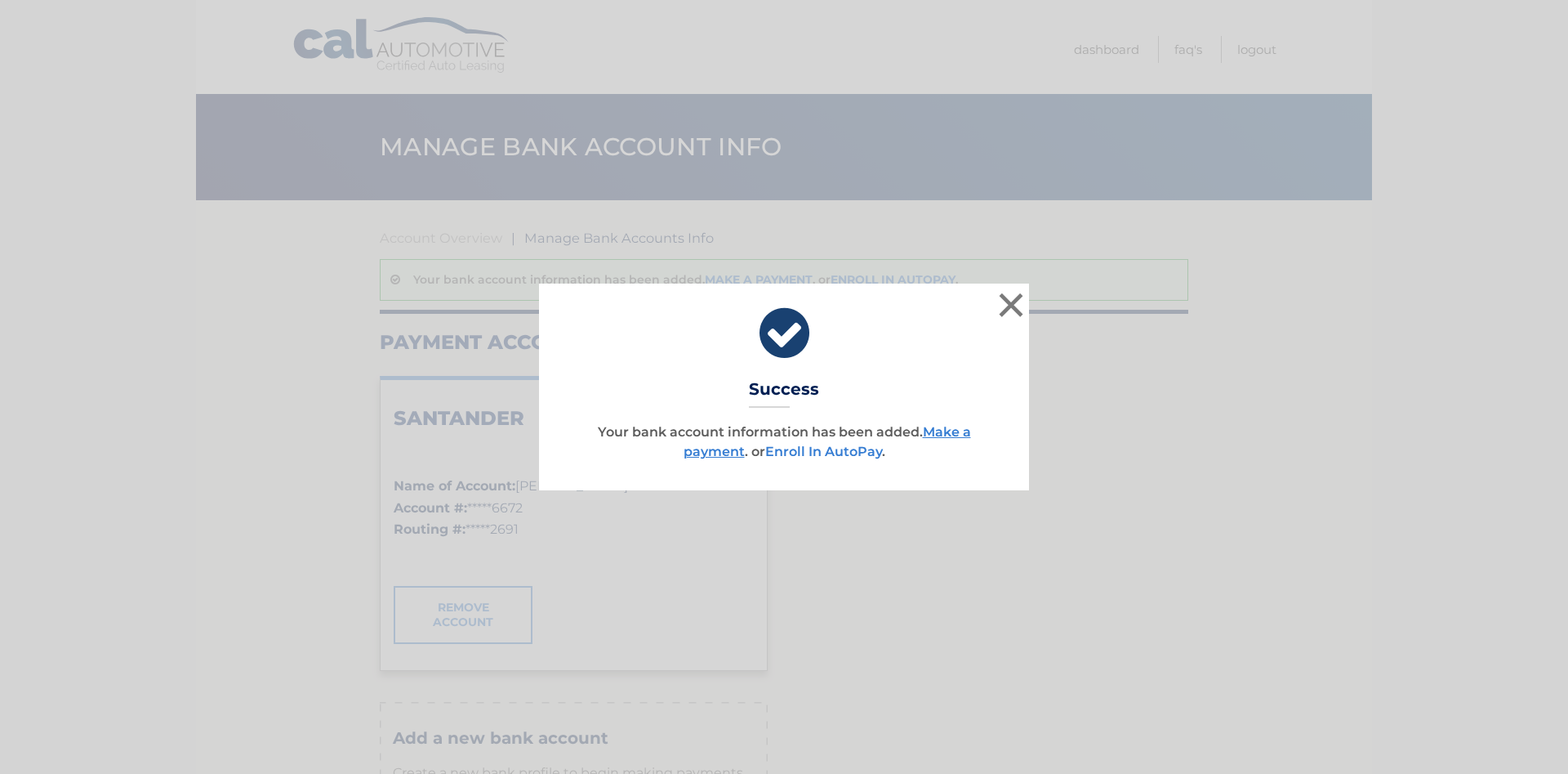
click at [829, 448] on link "Enroll In AutoPay" at bounding box center [824, 451] width 117 height 16
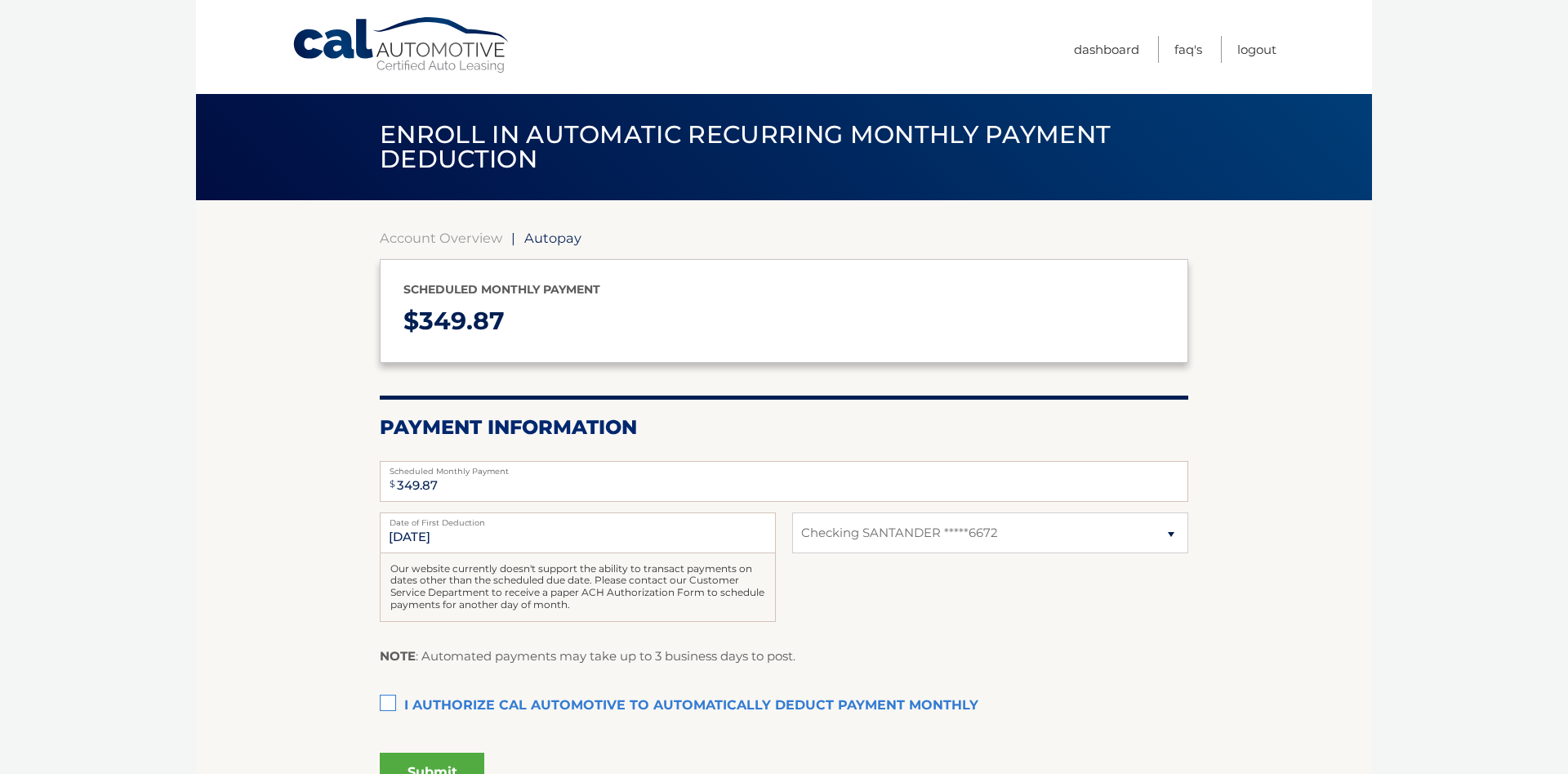
select select "YzY1YzIxYTgtZmFiNi00MTE1LThkYTUtYmFkNTFjYjJiMTc4"
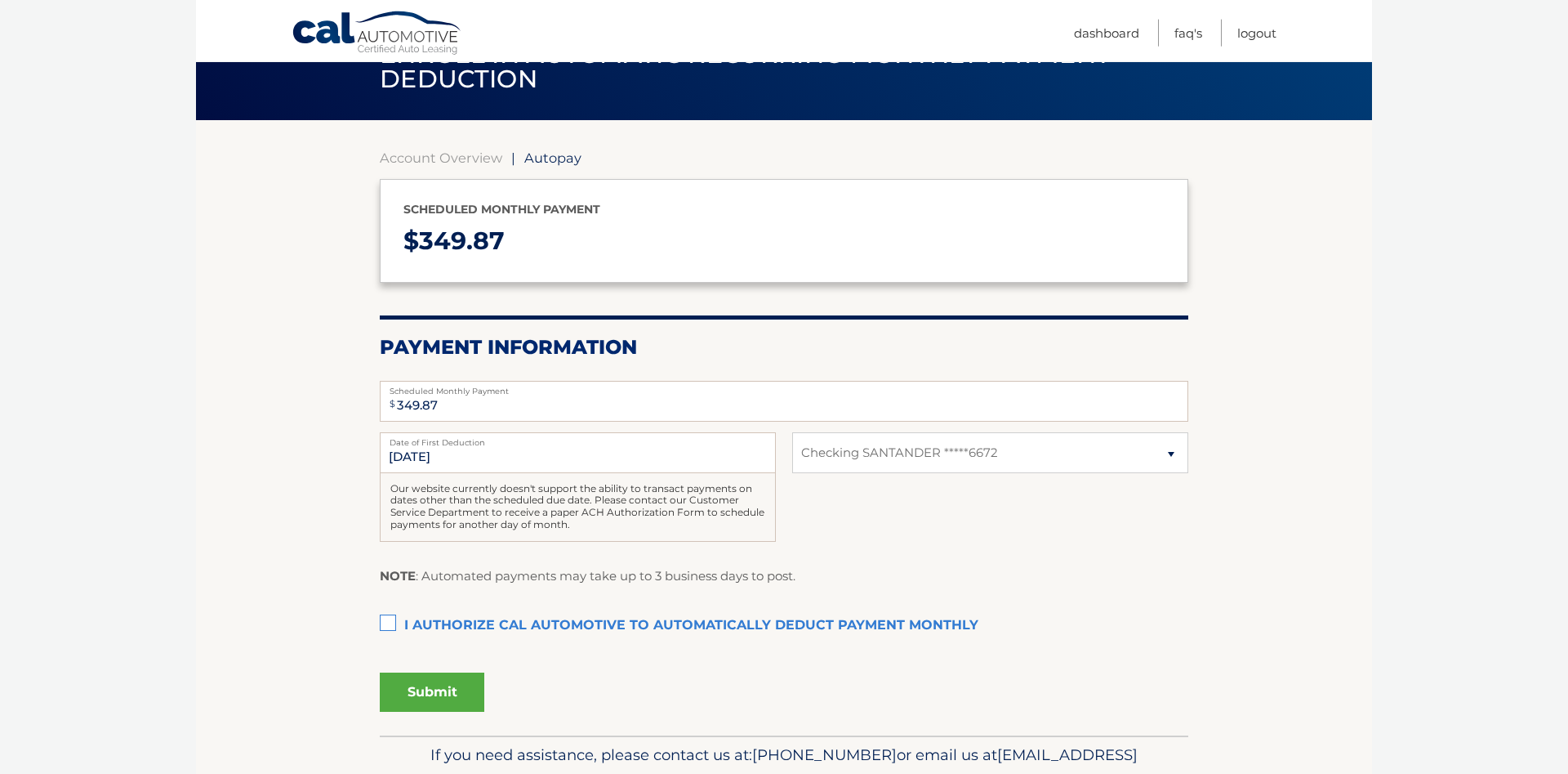
scroll to position [165, 0]
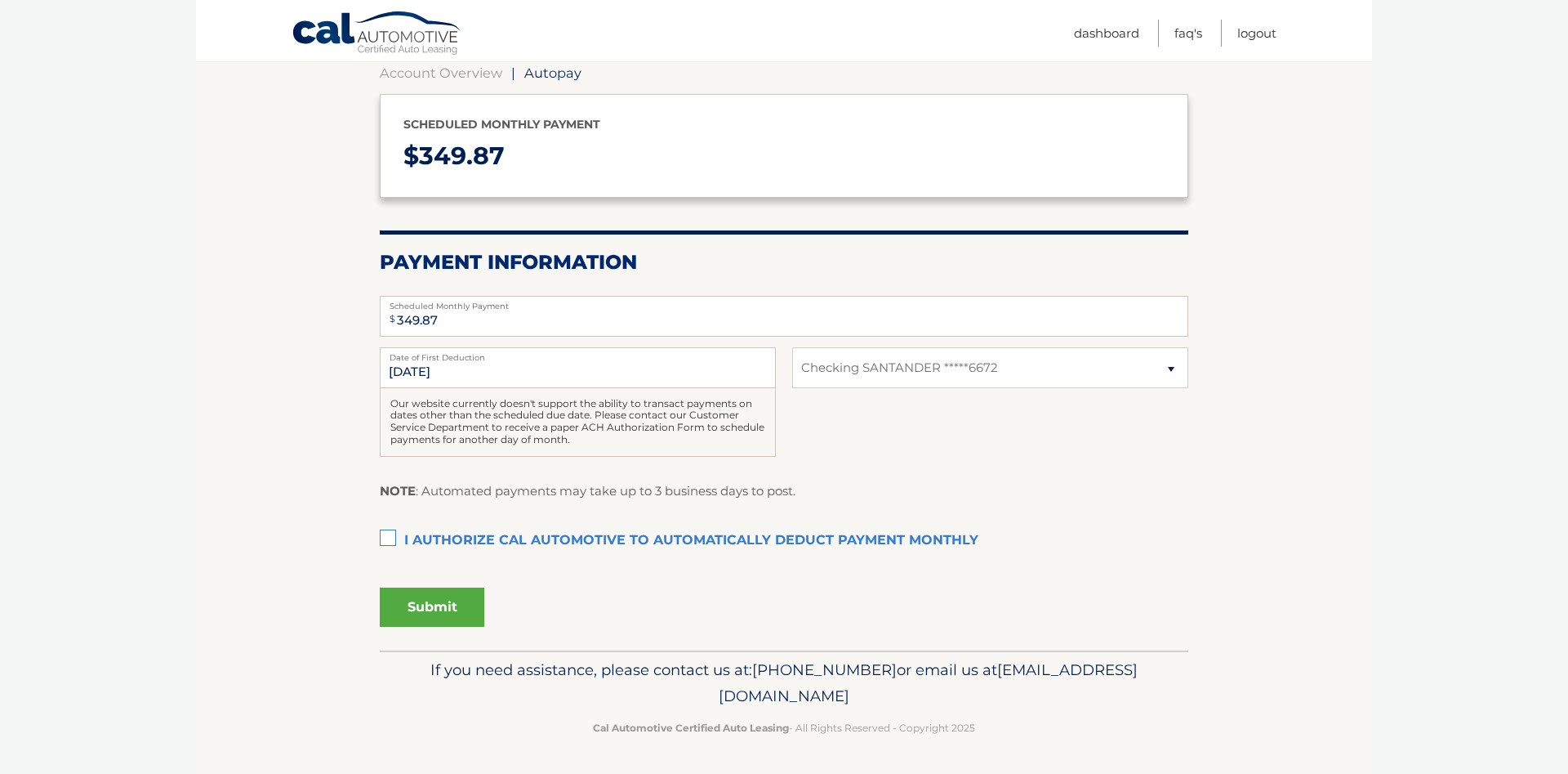
click at [389, 540] on label "I authorize cal automotive to automatically deduct payment monthly This checkbo…" at bounding box center [784, 541] width 808 height 33
click at [0, 0] on input "I authorize cal automotive to automatically deduct payment monthly This checkbo…" at bounding box center [0, 0] width 0 height 0
click at [433, 608] on button "Submit" at bounding box center [431, 607] width 105 height 40
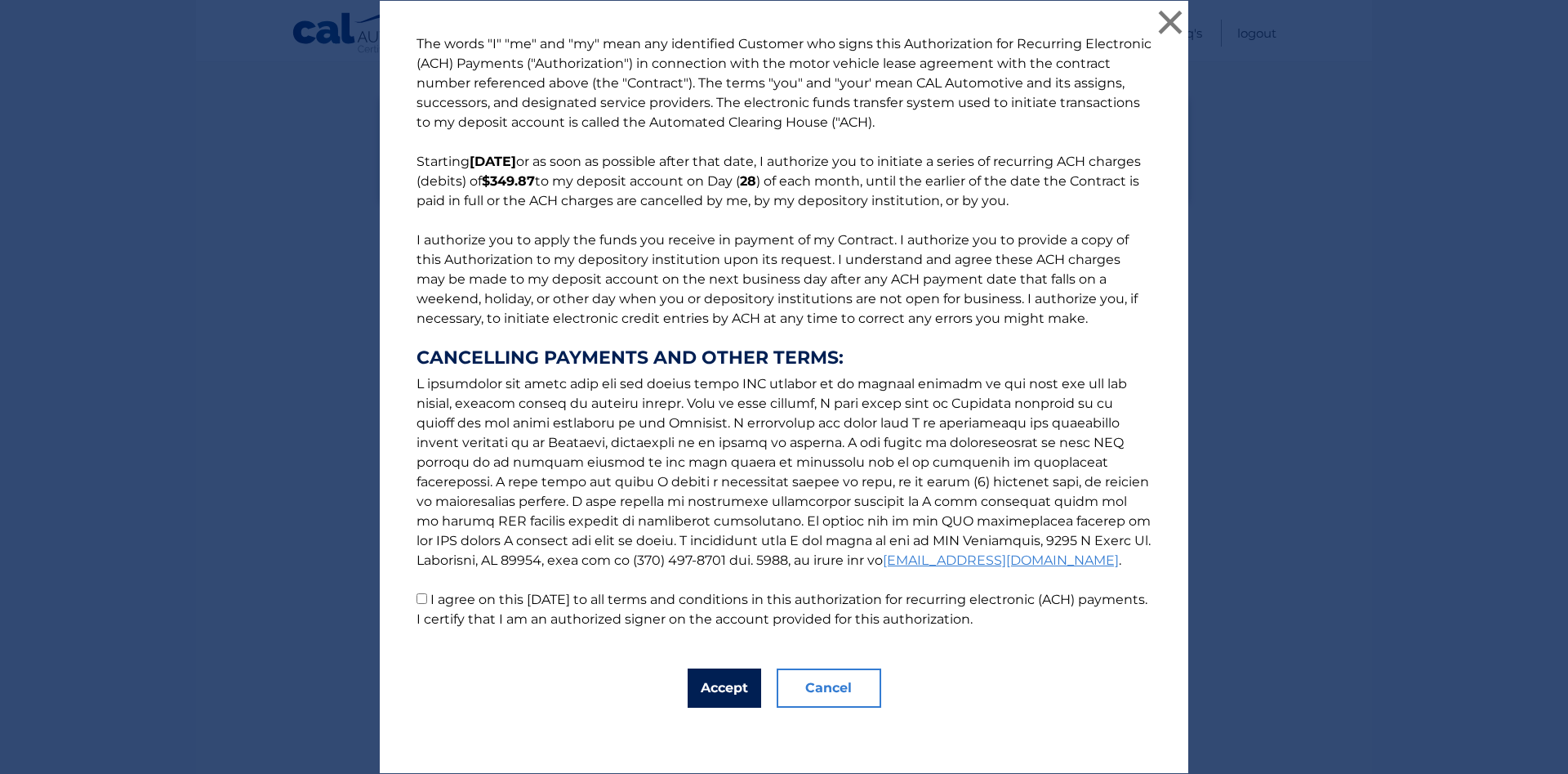
click at [719, 685] on button "Accept" at bounding box center [724, 688] width 73 height 40
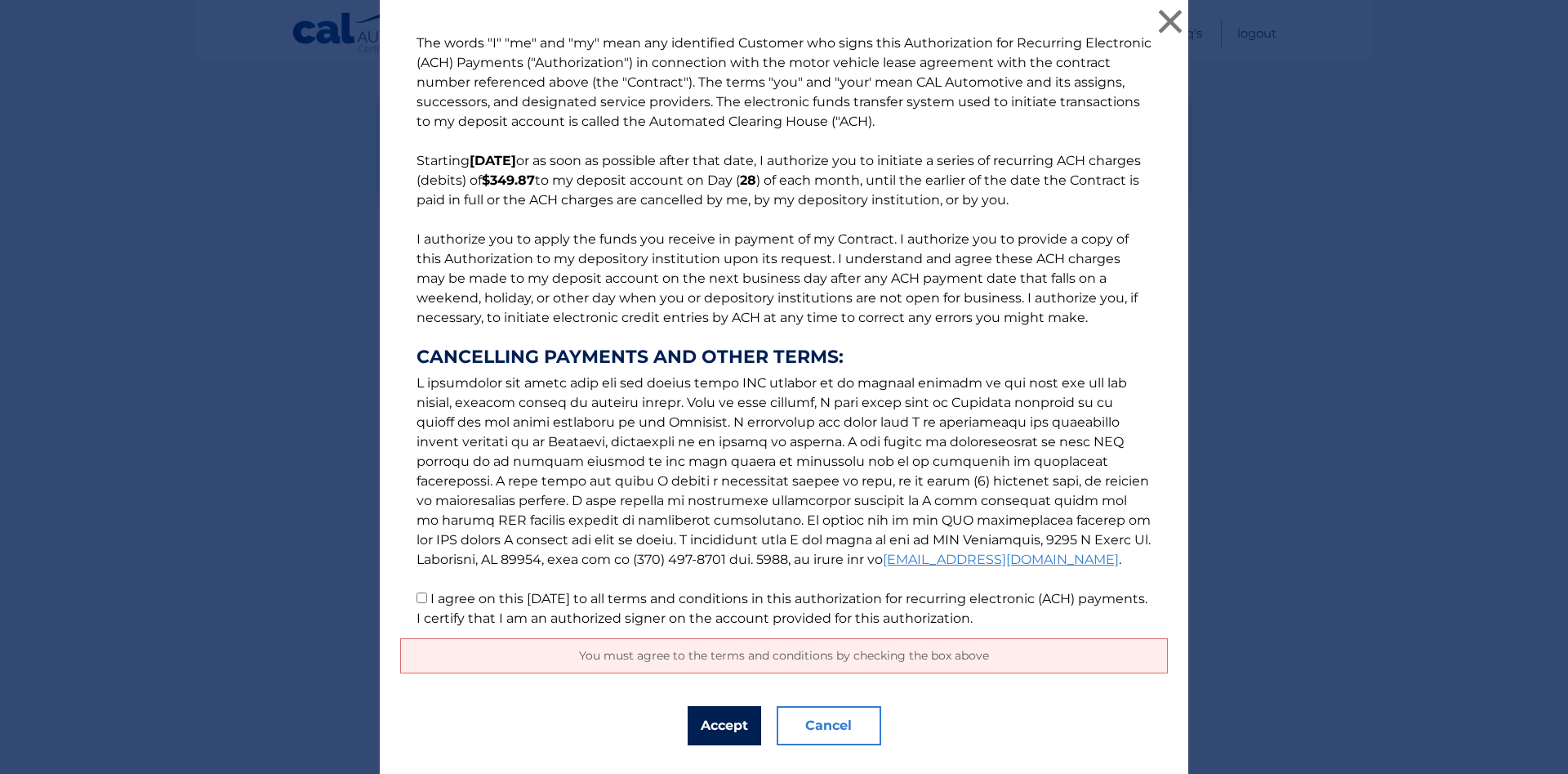
scroll to position [37, 0]
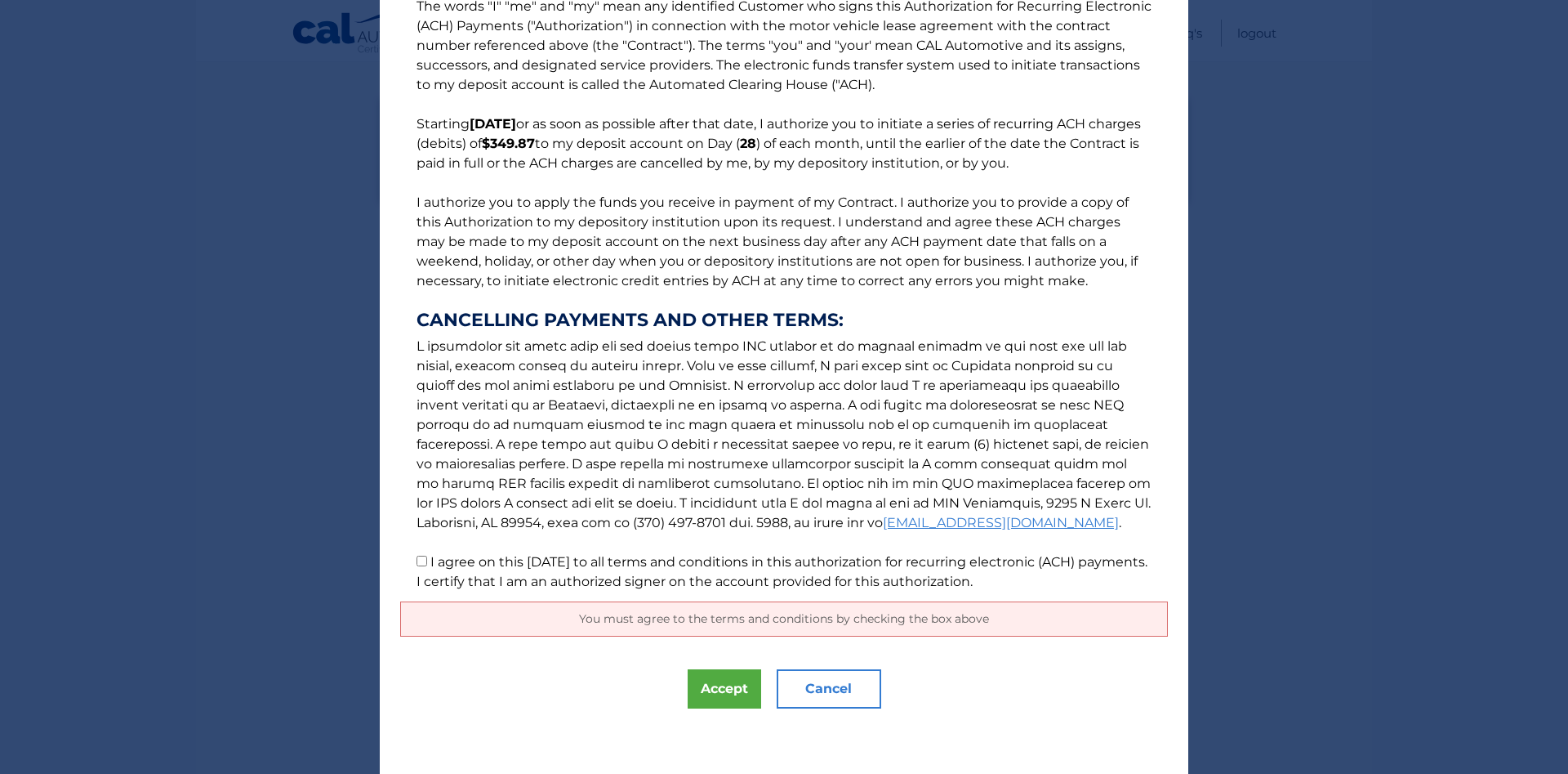
click at [747, 619] on span "You must agree to the terms and conditions by checking the box above" at bounding box center [784, 618] width 410 height 15
click at [422, 562] on input "I agree on this [DATE] to all terms and conditions in this authorization for re…" at bounding box center [421, 561] width 11 height 11
checkbox input "true"
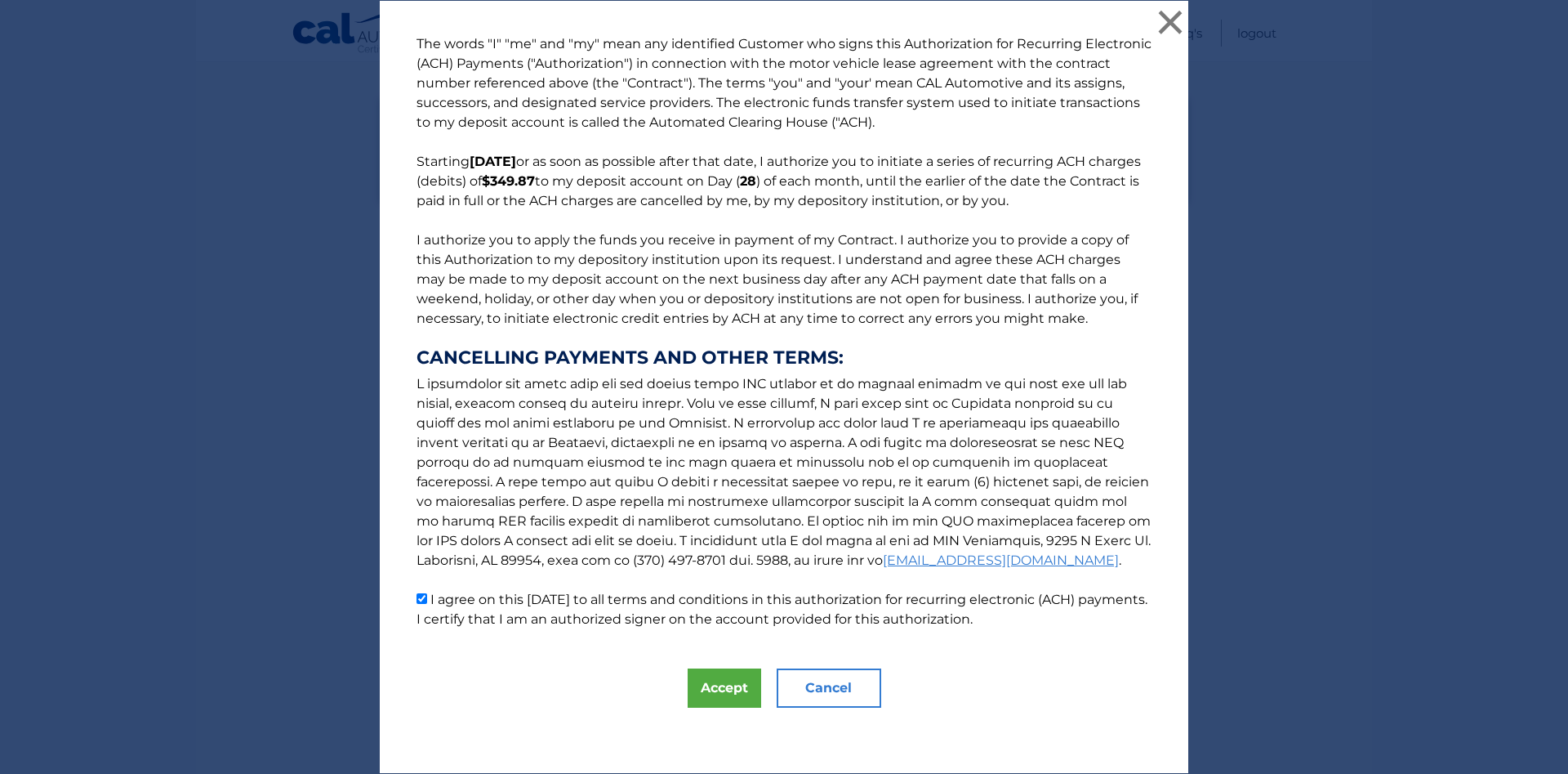
scroll to position [0, 0]
click at [718, 692] on button "Accept" at bounding box center [724, 688] width 73 height 40
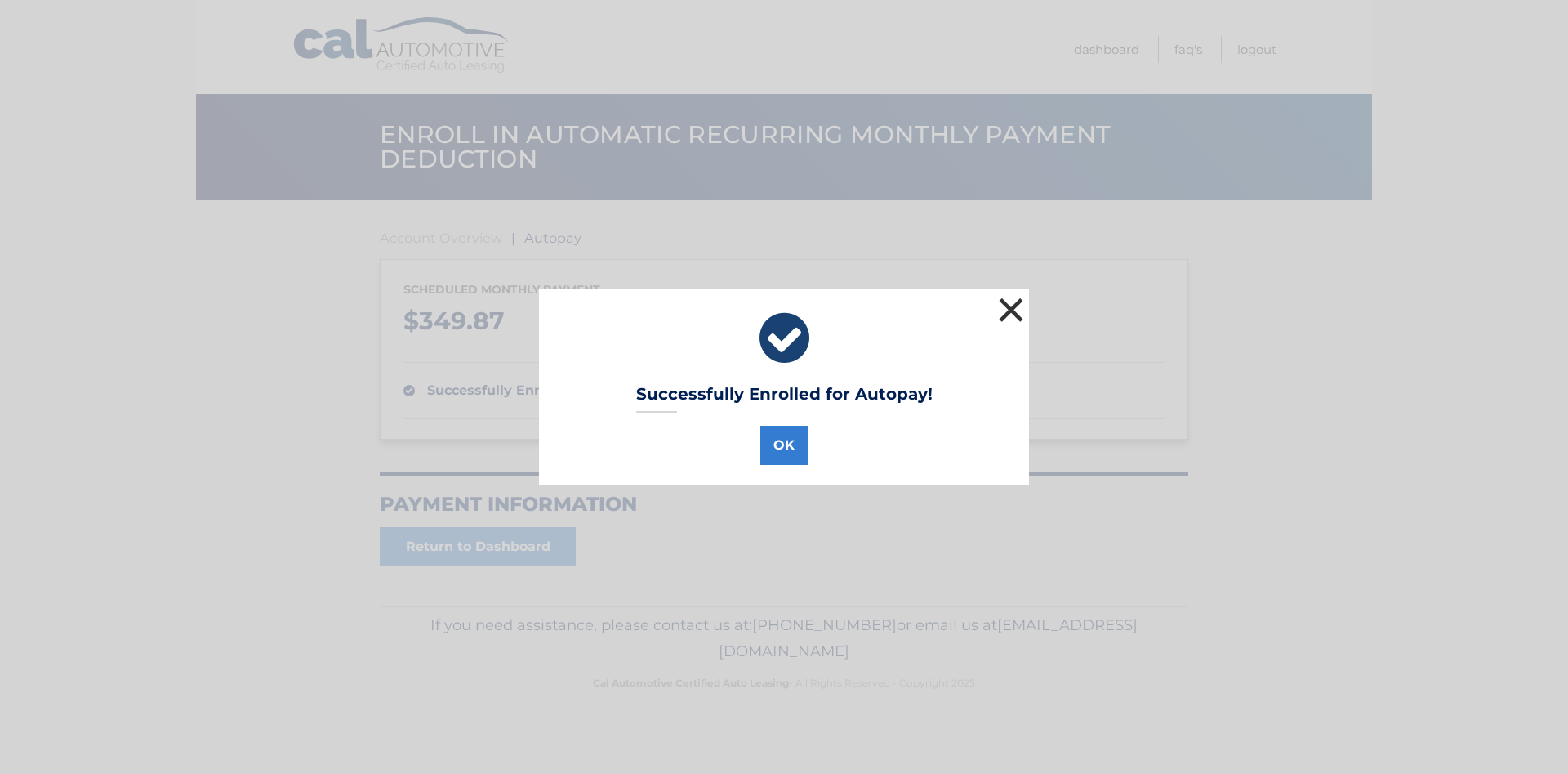
click at [1017, 311] on button "×" at bounding box center [1012, 310] width 33 height 33
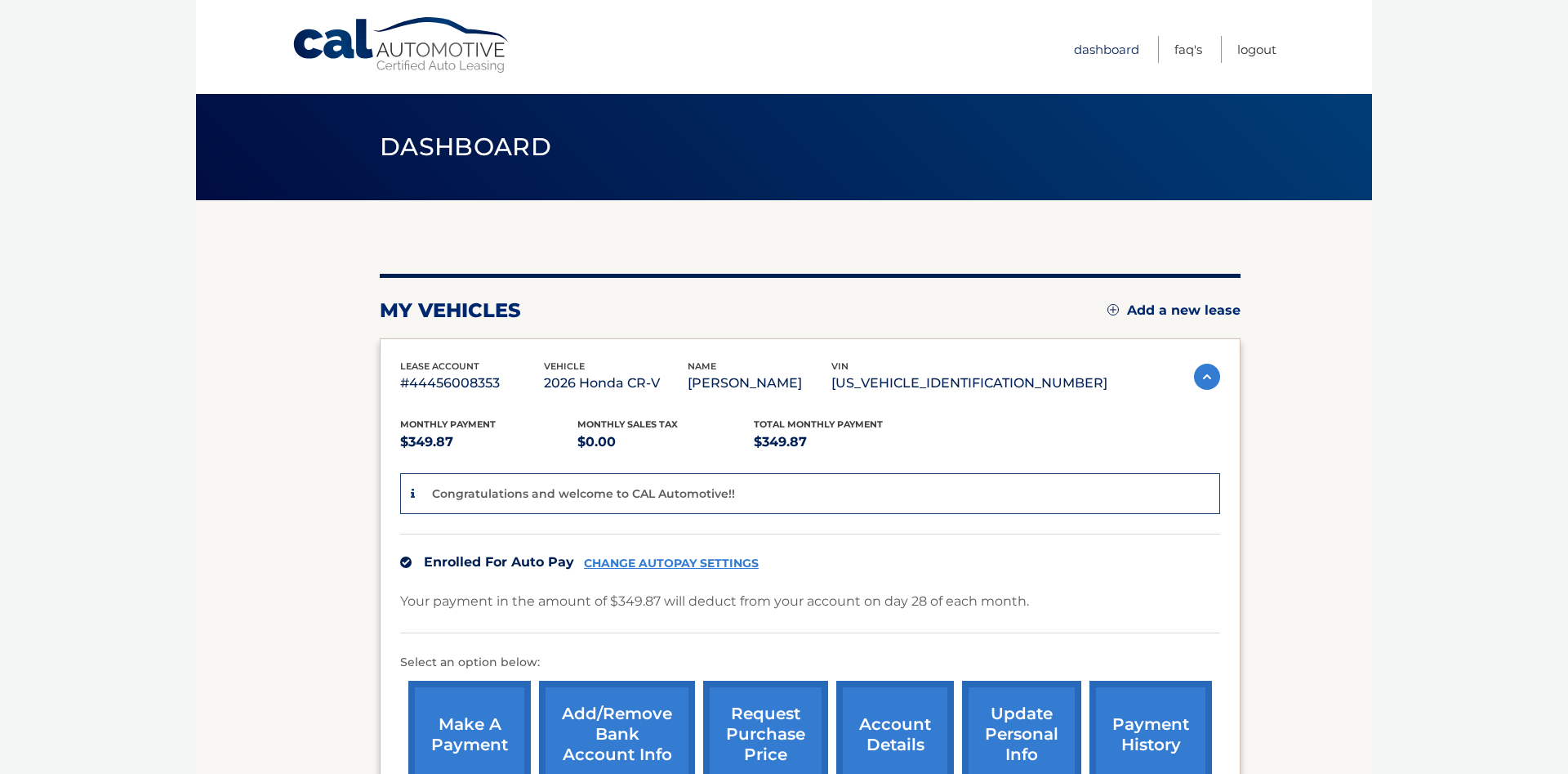
click at [1101, 48] on link "Dashboard" at bounding box center [1106, 49] width 65 height 27
